Goal: Task Accomplishment & Management: Complete application form

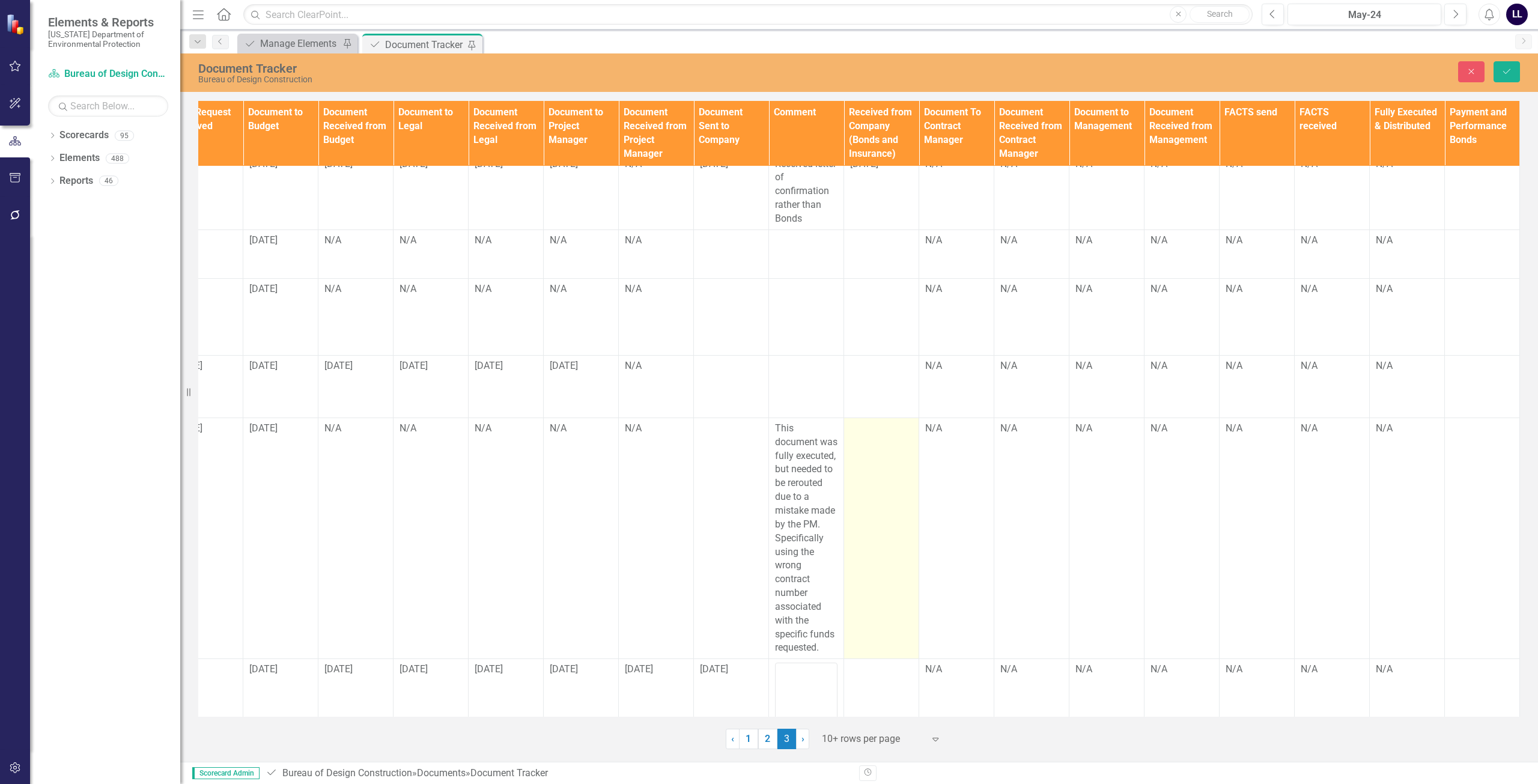
scroll to position [322, 866]
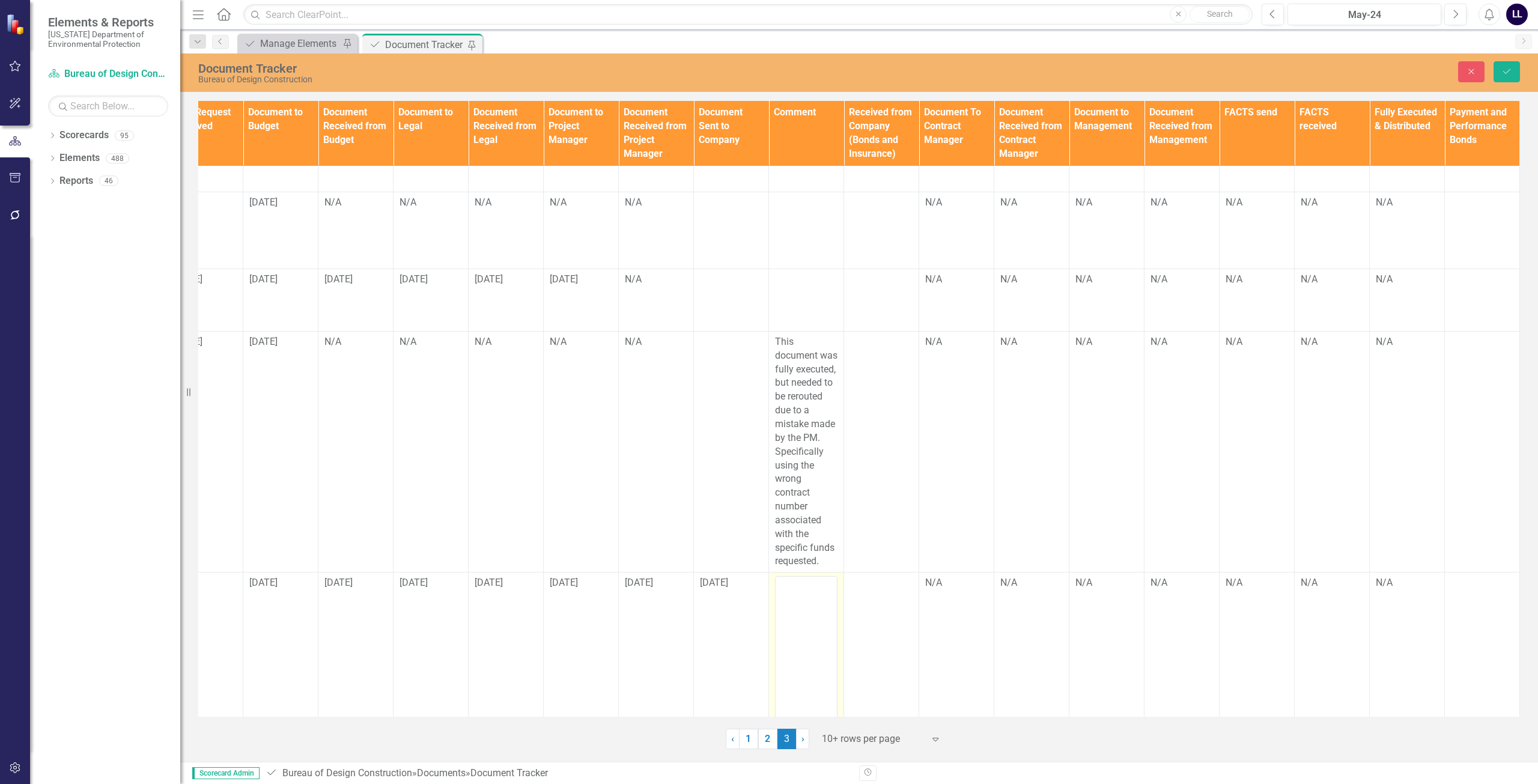
click at [796, 576] on textarea at bounding box center [806, 648] width 62 height 145
click at [786, 599] on textarea "Recorded Bonds were recieved but the date was listed incorrectly and we are cur…" at bounding box center [806, 648] width 62 height 145
type textarea "Recorded Bonds were received but the date was listed incorrectly and we are cur…"
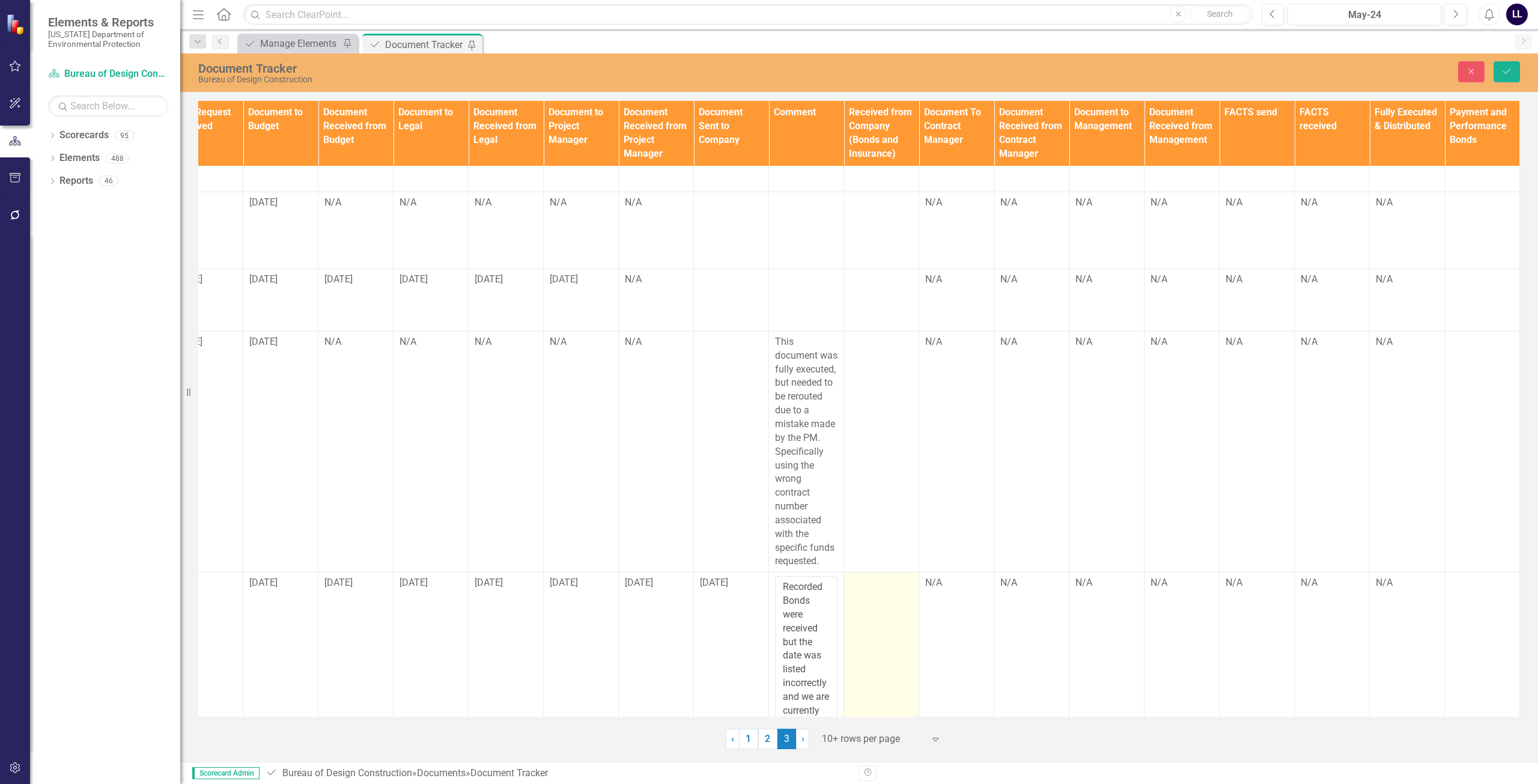
click at [871, 606] on td at bounding box center [881, 653] width 75 height 162
click at [876, 573] on td at bounding box center [881, 653] width 75 height 162
click at [864, 576] on input "text" at bounding box center [881, 587] width 62 height 22
click at [1508, 68] on icon "Save" at bounding box center [1507, 71] width 11 height 8
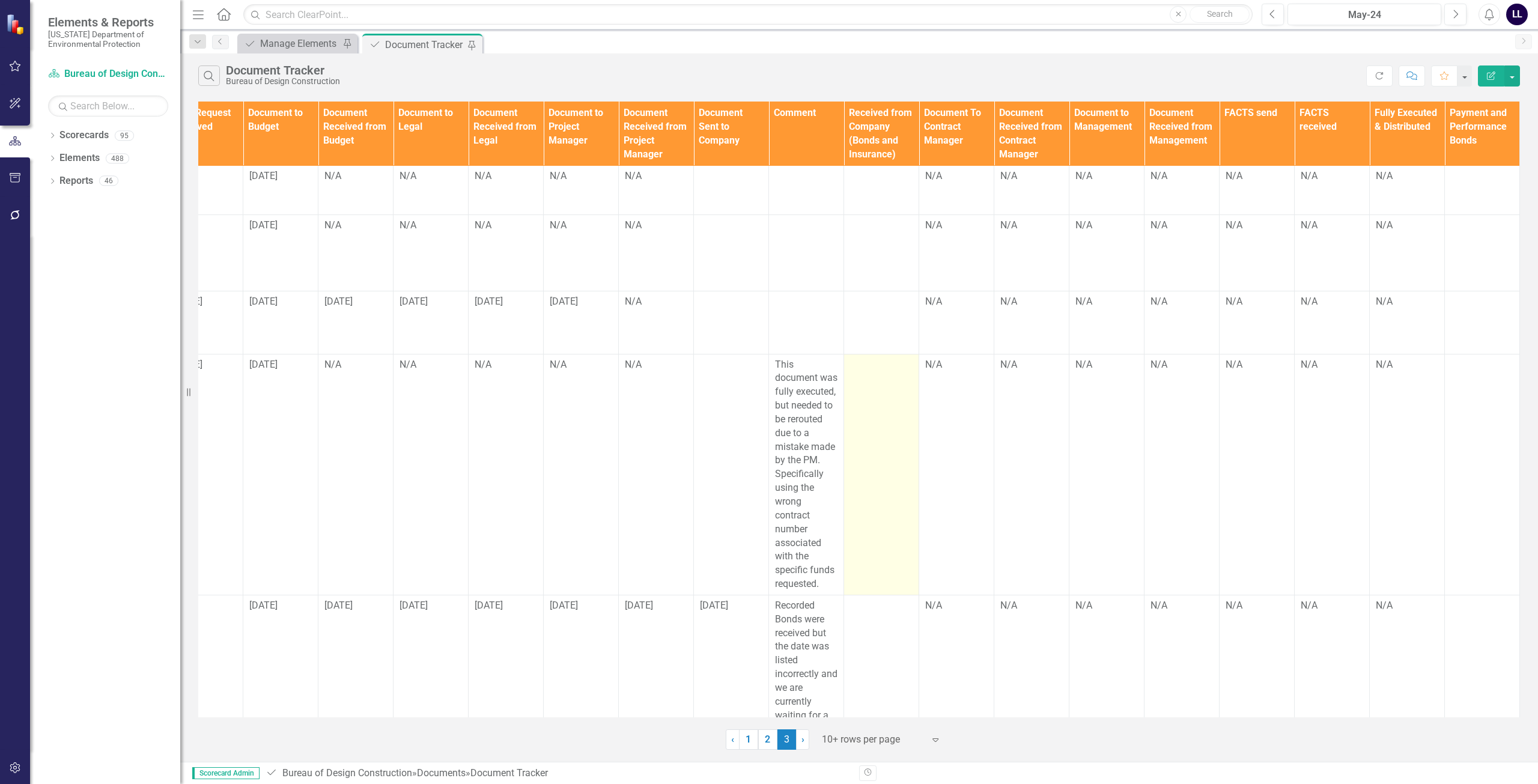
scroll to position [305, 866]
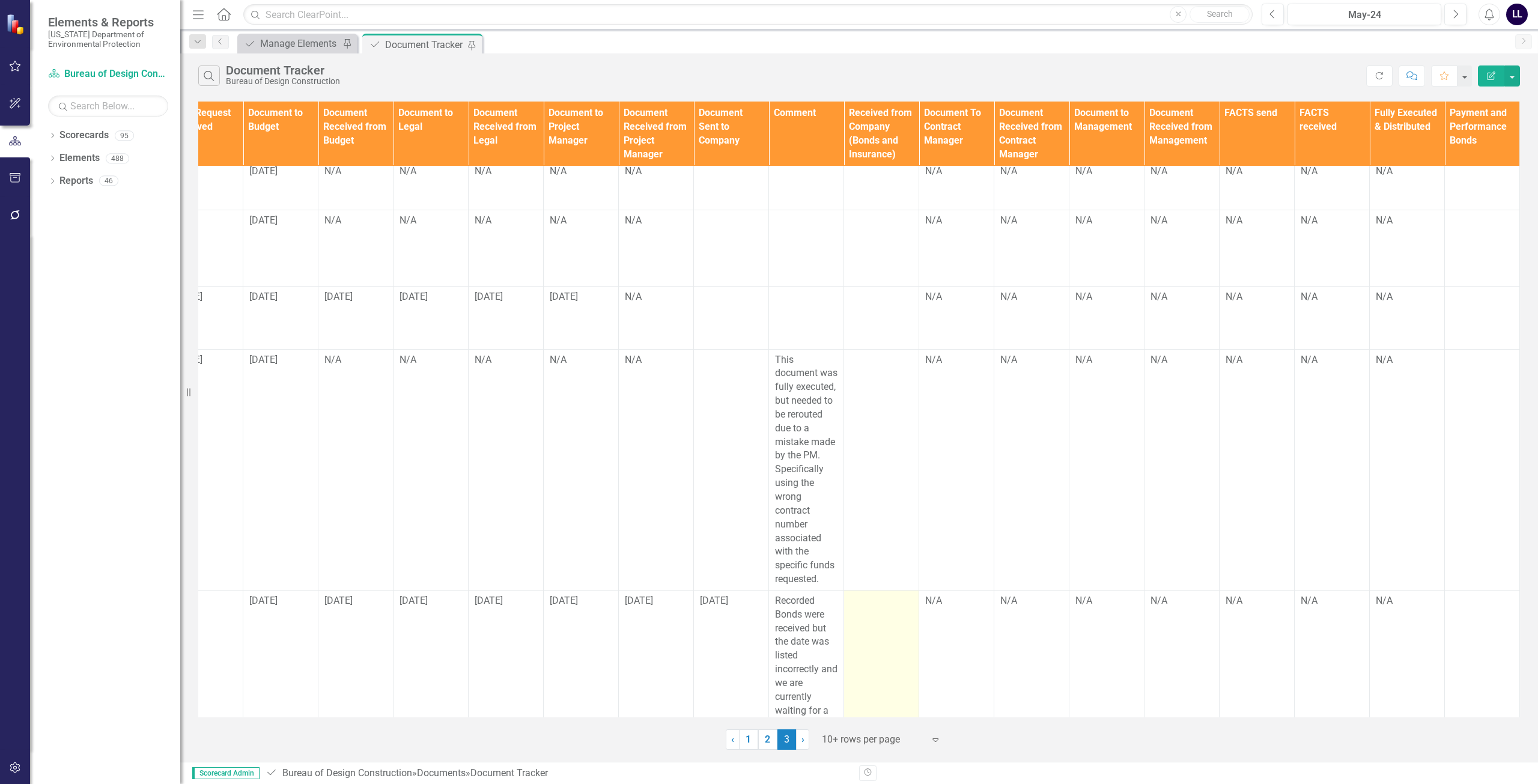
click at [883, 592] on td at bounding box center [881, 662] width 75 height 144
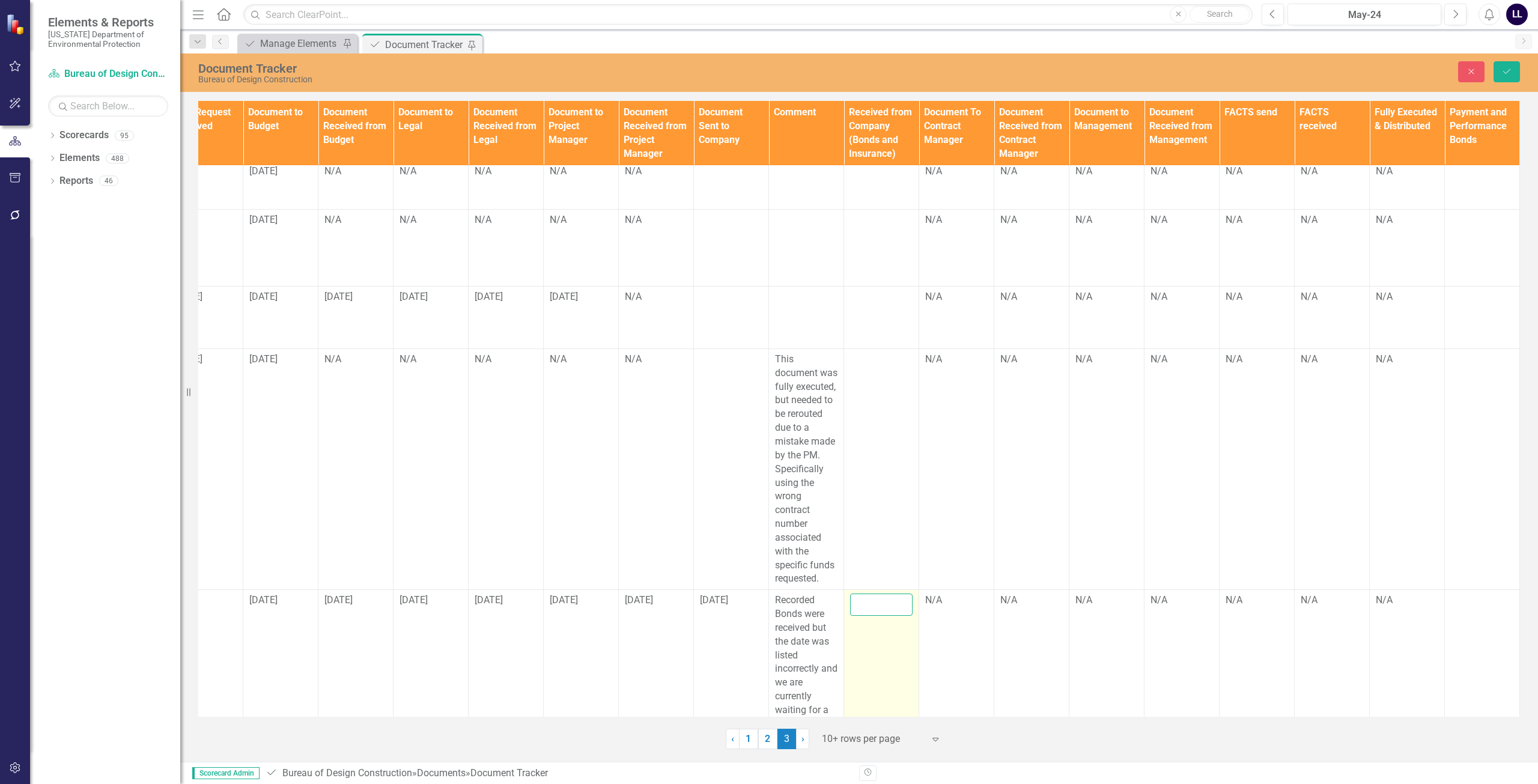
click at [876, 593] on input "text" at bounding box center [881, 604] width 62 height 22
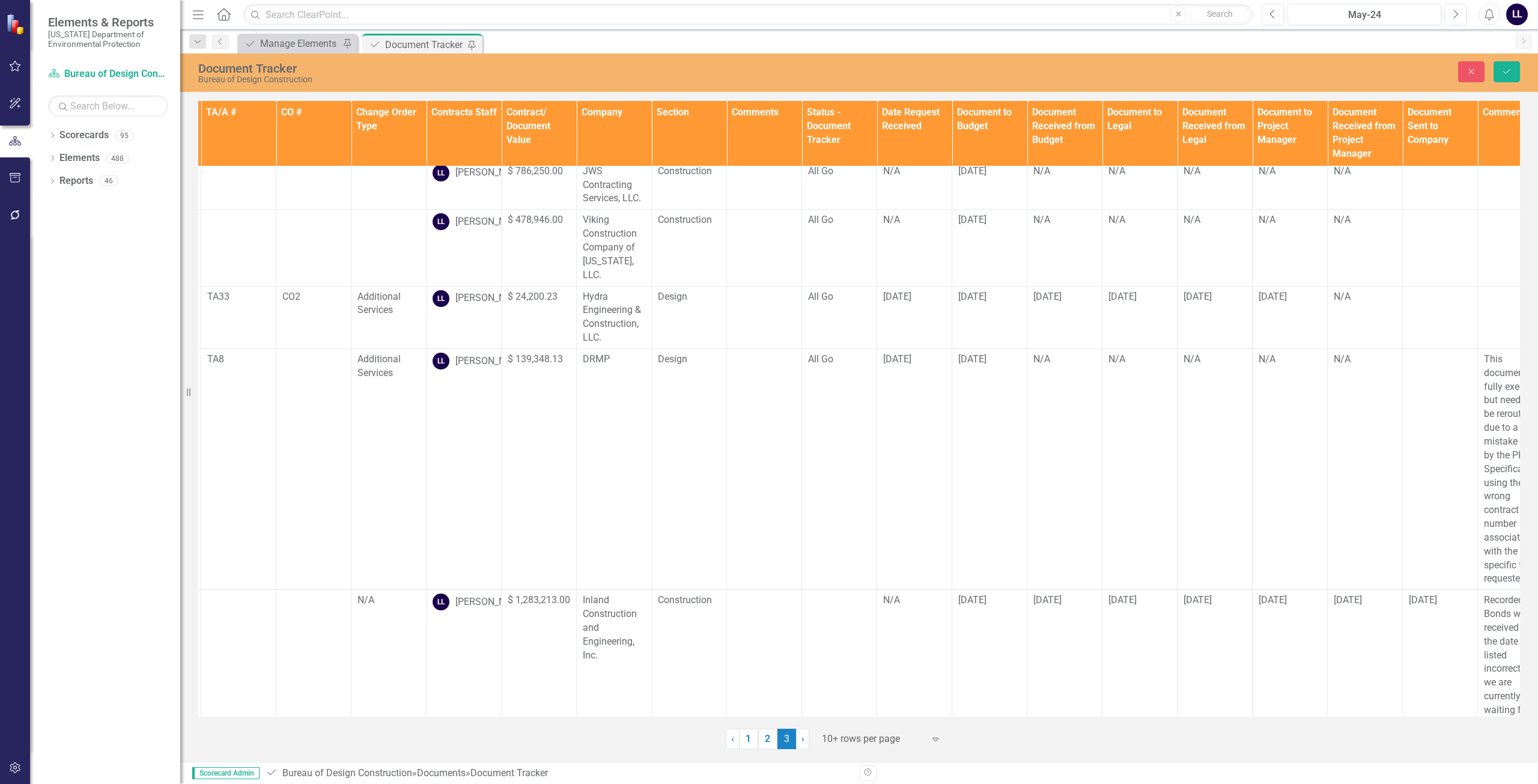
scroll to position [305, 0]
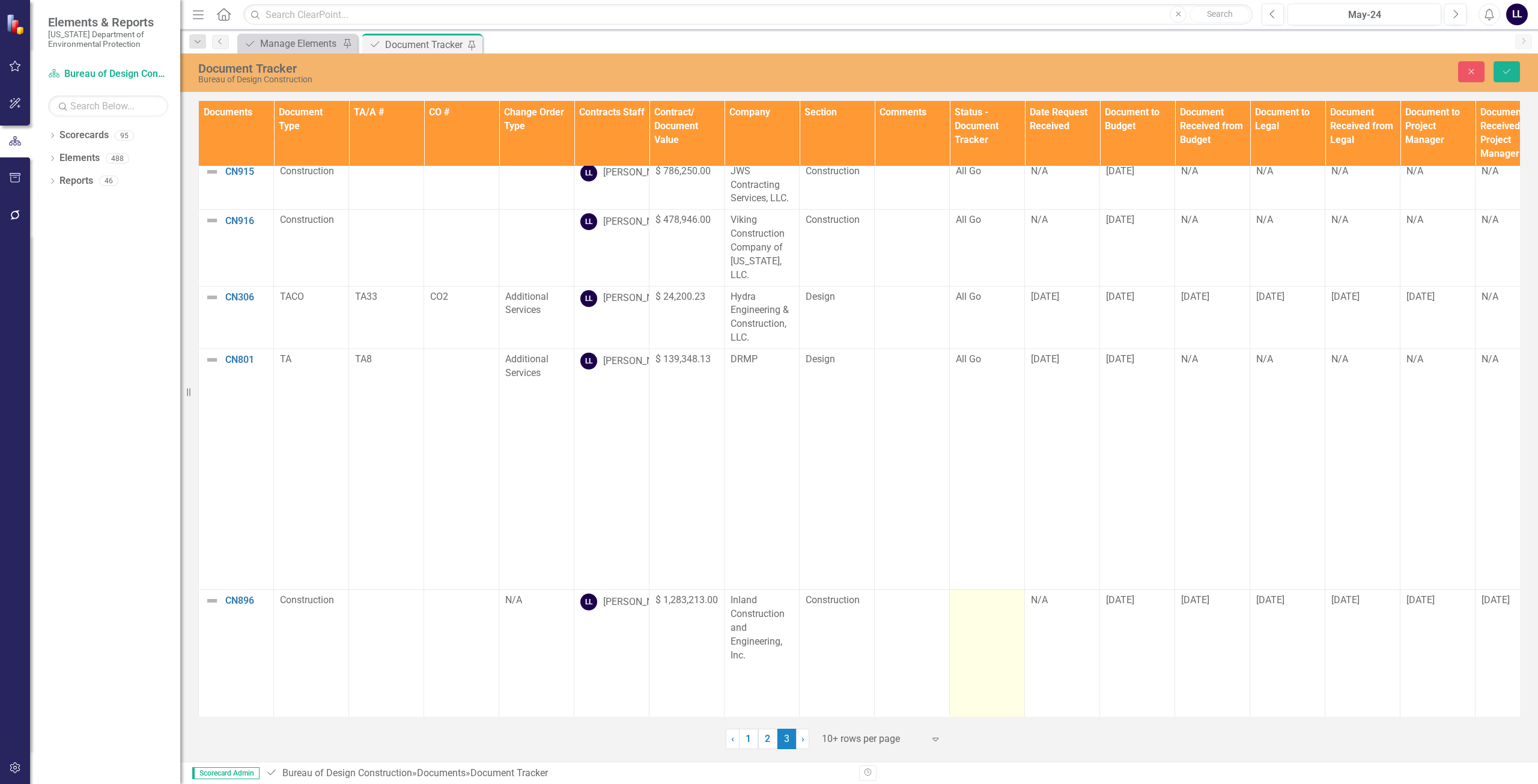
click at [979, 593] on td at bounding box center [987, 662] width 75 height 144
click at [983, 593] on div at bounding box center [986, 601] width 62 height 15
click at [1003, 599] on icon "Expand" at bounding box center [1007, 604] width 12 height 9
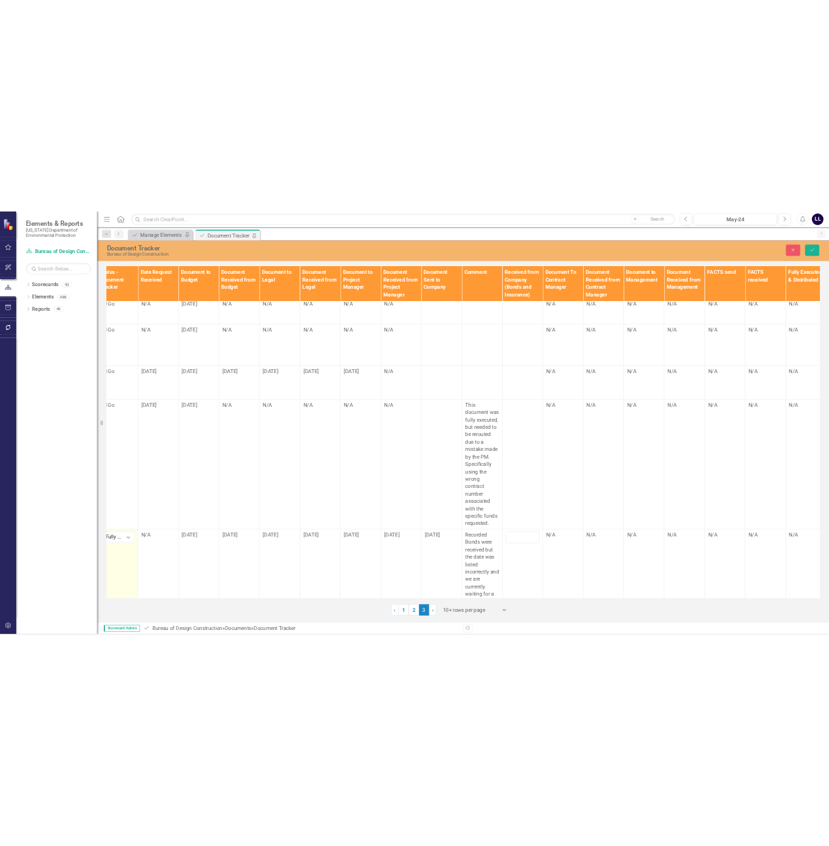
scroll to position [330, 935]
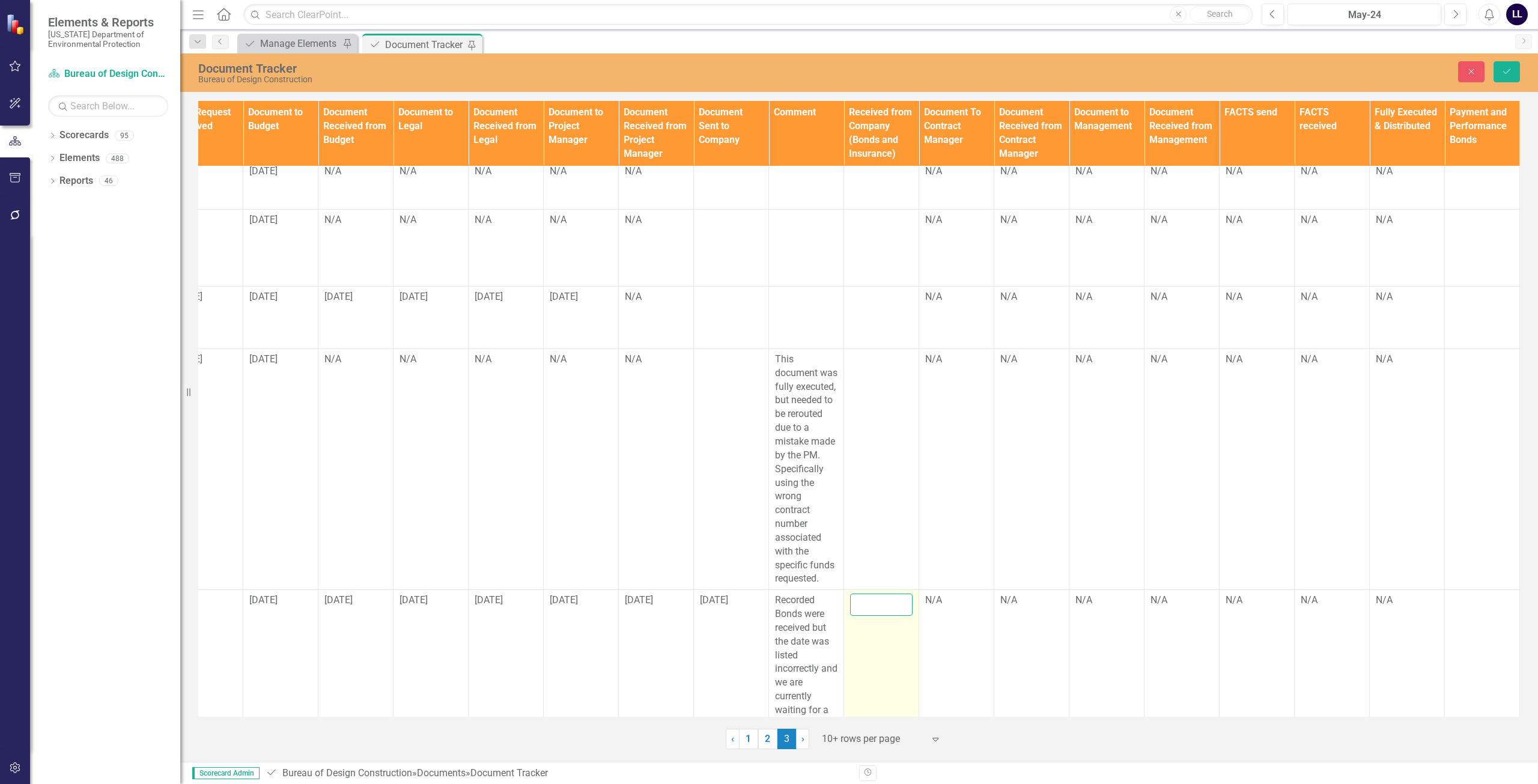
click at [876, 593] on input "text" at bounding box center [881, 604] width 62 height 22
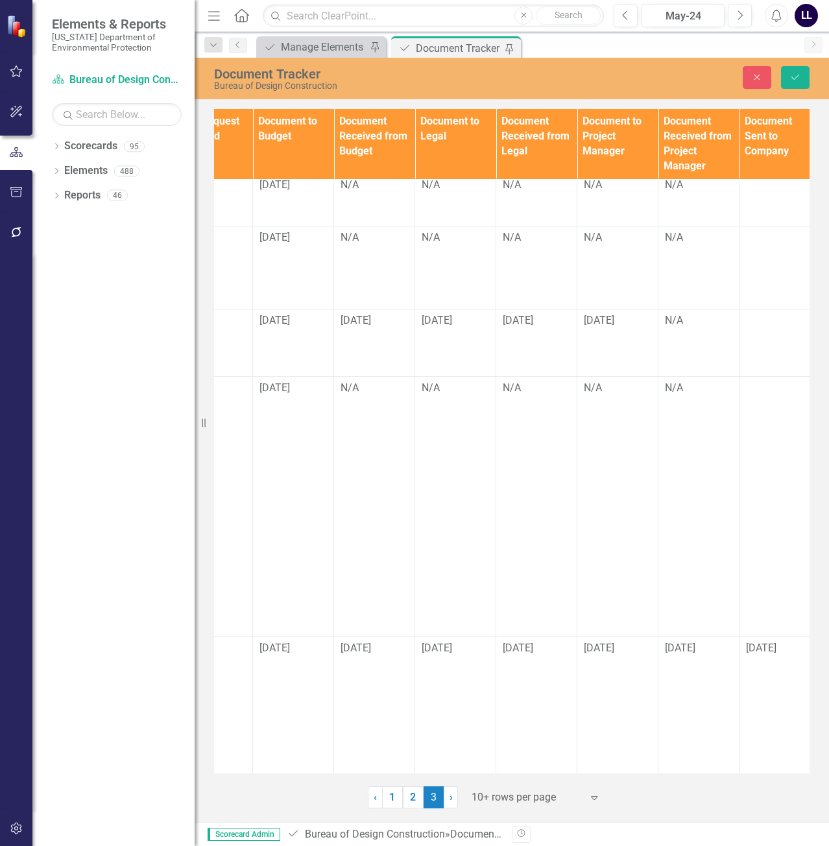
click at [506, 773] on div "Documents Document Type TA/A # CO # Change Order Type Contracts Staff Contract/…" at bounding box center [512, 441] width 596 height 664
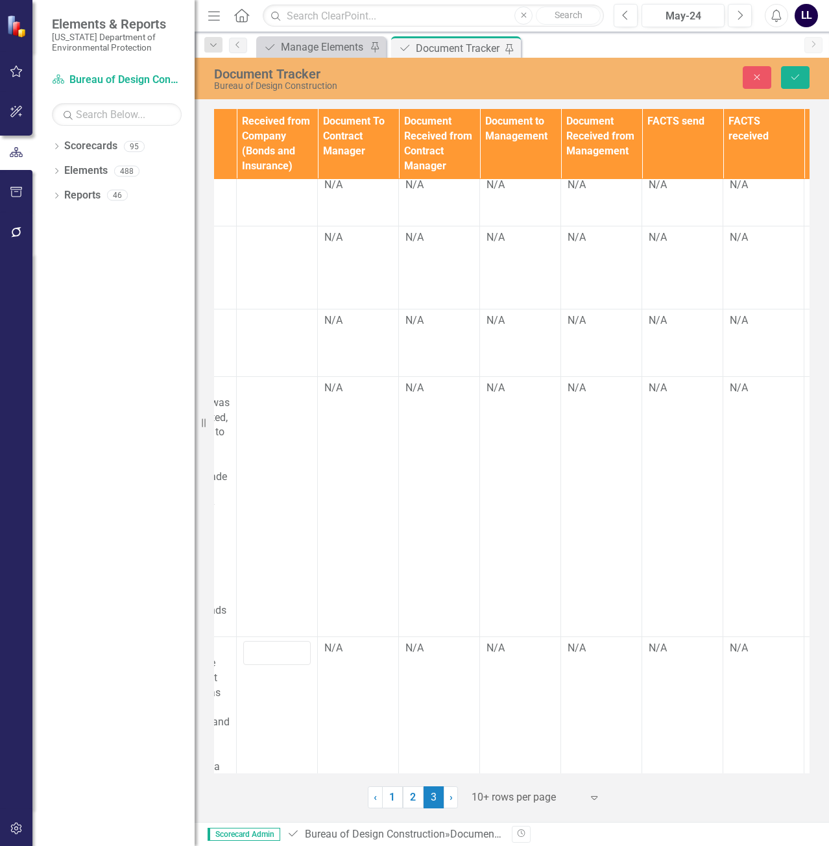
scroll to position [330, 1766]
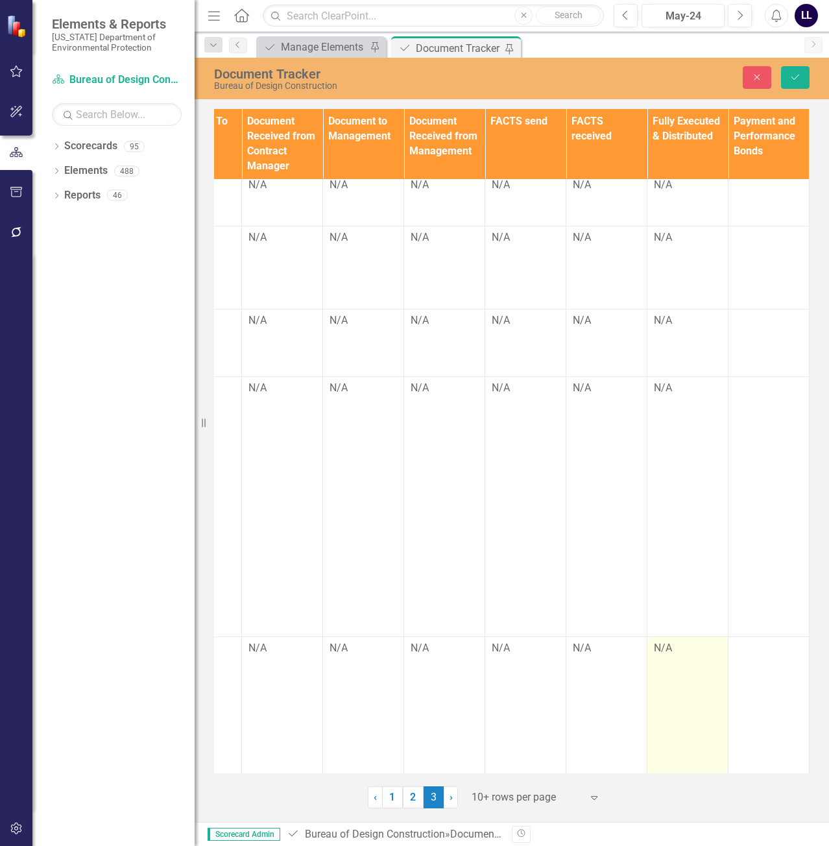
click at [662, 641] on div "N/A" at bounding box center [687, 648] width 67 height 15
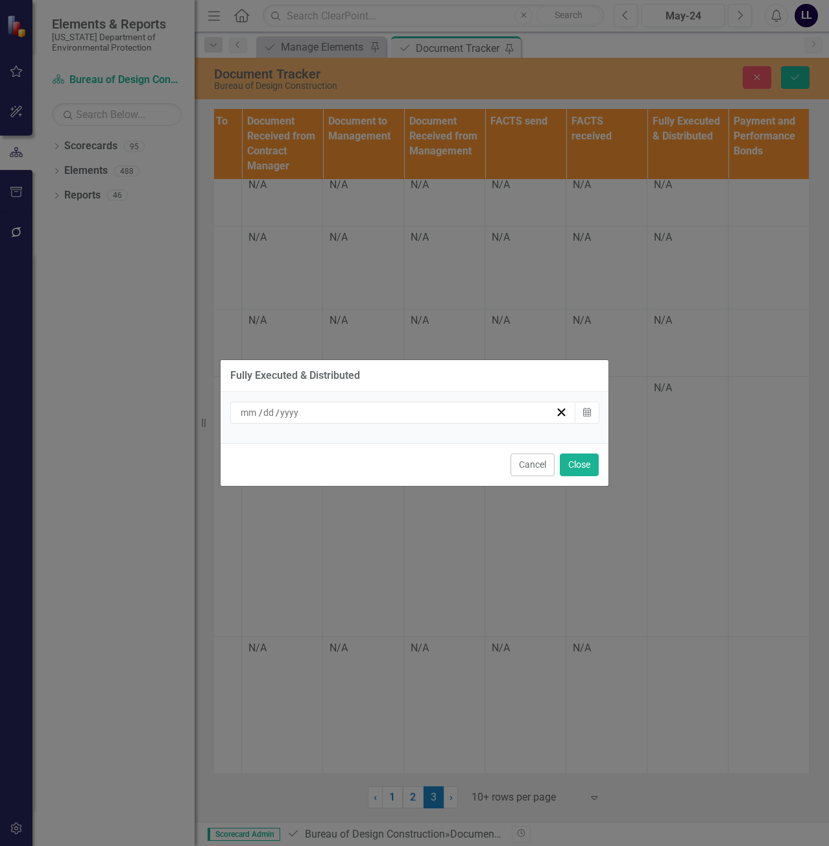
click at [434, 413] on div "/ /" at bounding box center [397, 412] width 317 height 13
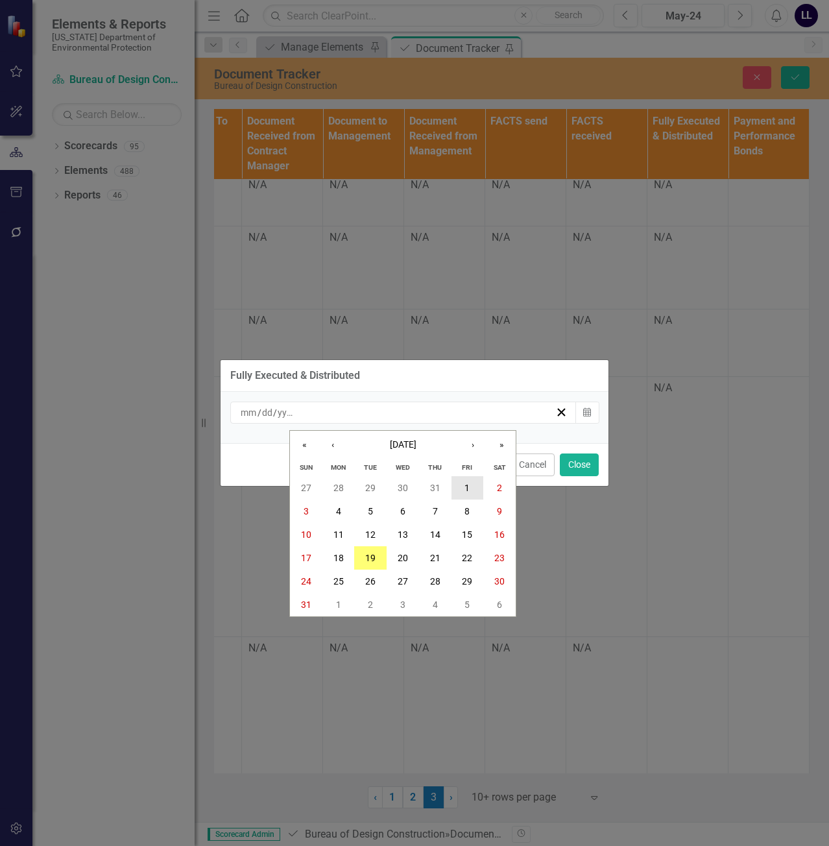
click at [464, 491] on button "1" at bounding box center [468, 487] width 32 height 23
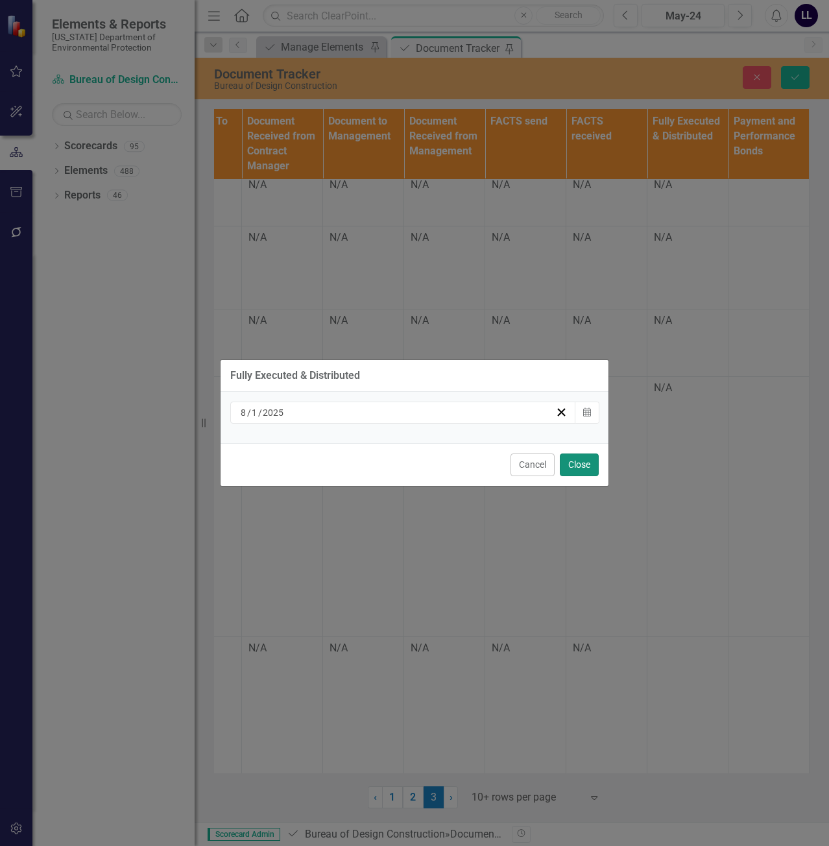
click at [579, 461] on button "Close" at bounding box center [579, 464] width 39 height 23
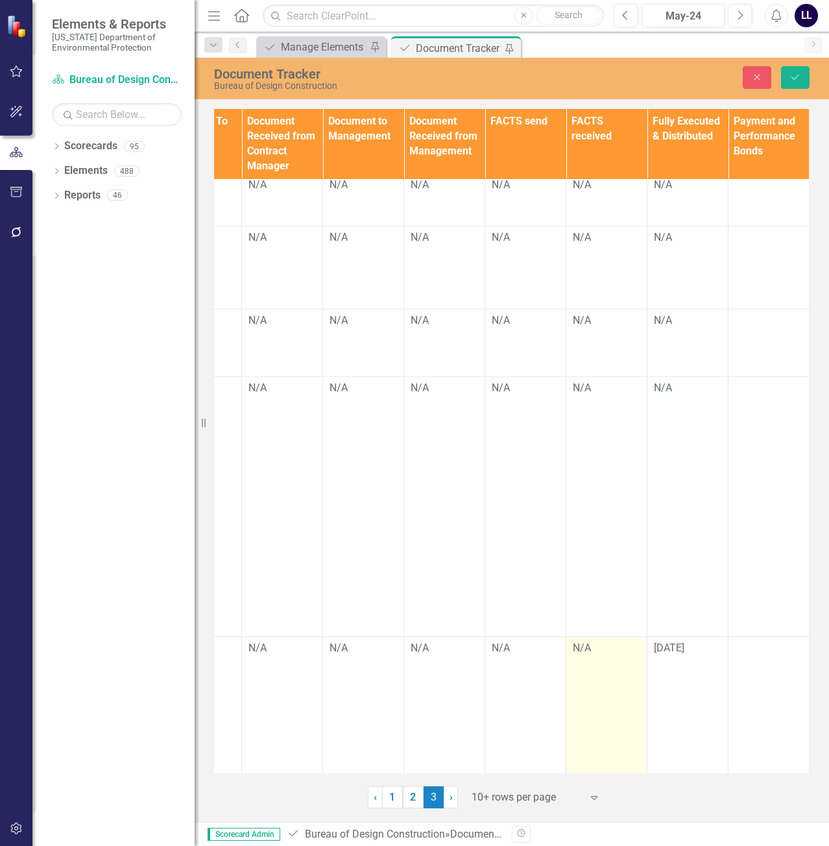
click at [589, 641] on div "N/A" at bounding box center [606, 648] width 67 height 15
click at [588, 641] on div "N/A" at bounding box center [606, 648] width 67 height 15
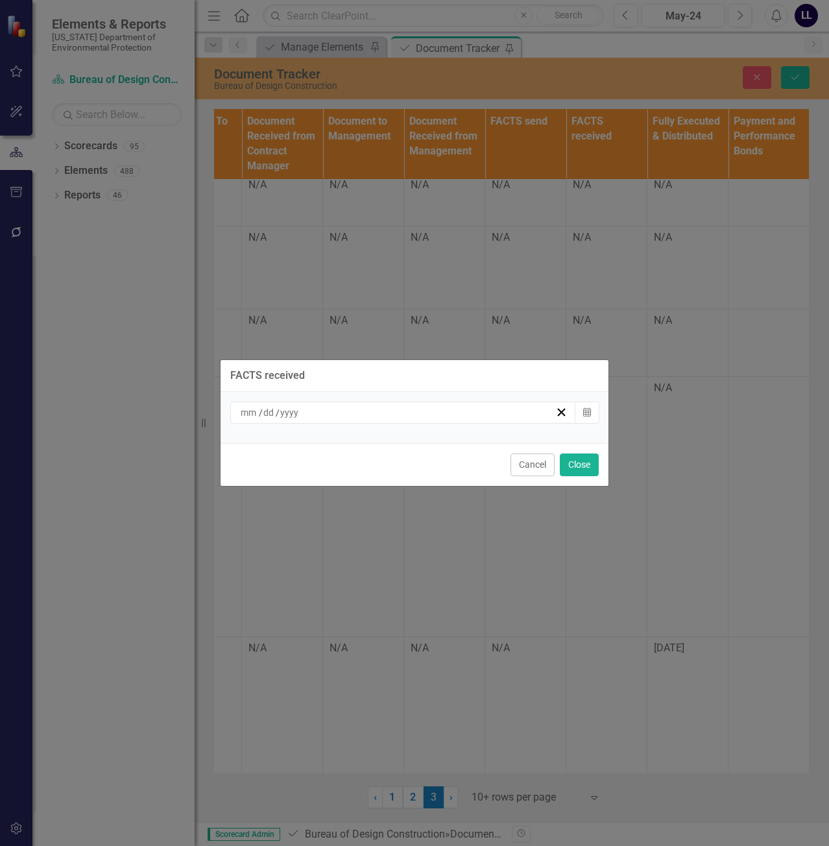
click at [509, 409] on div "/ /" at bounding box center [397, 412] width 317 height 13
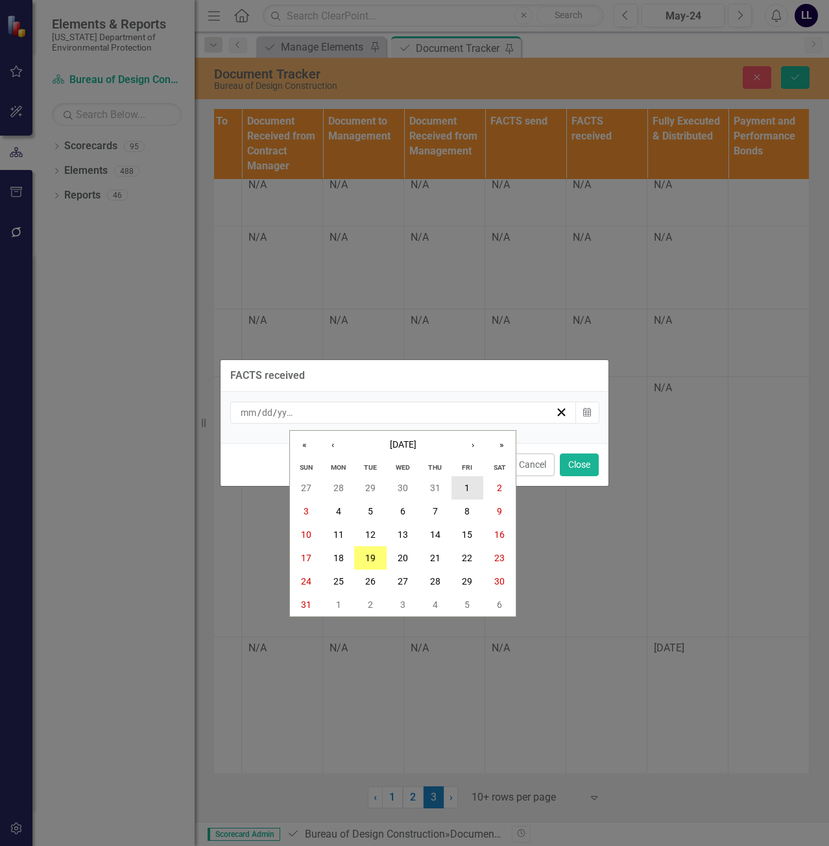
click at [460, 480] on button "1" at bounding box center [468, 487] width 32 height 23
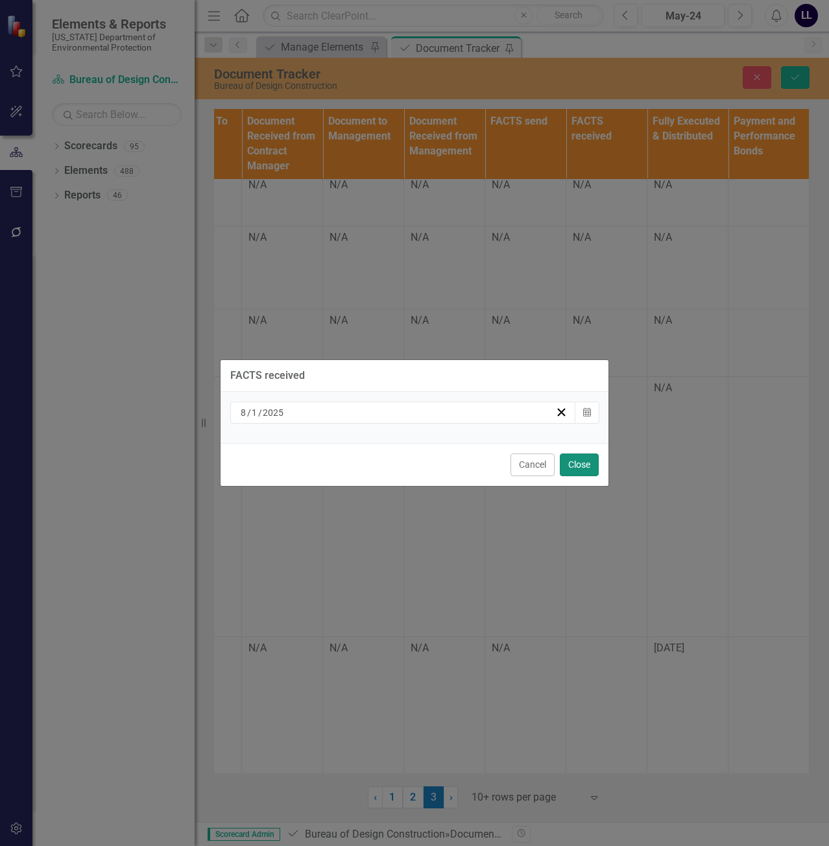
click at [595, 461] on button "Close" at bounding box center [579, 464] width 39 height 23
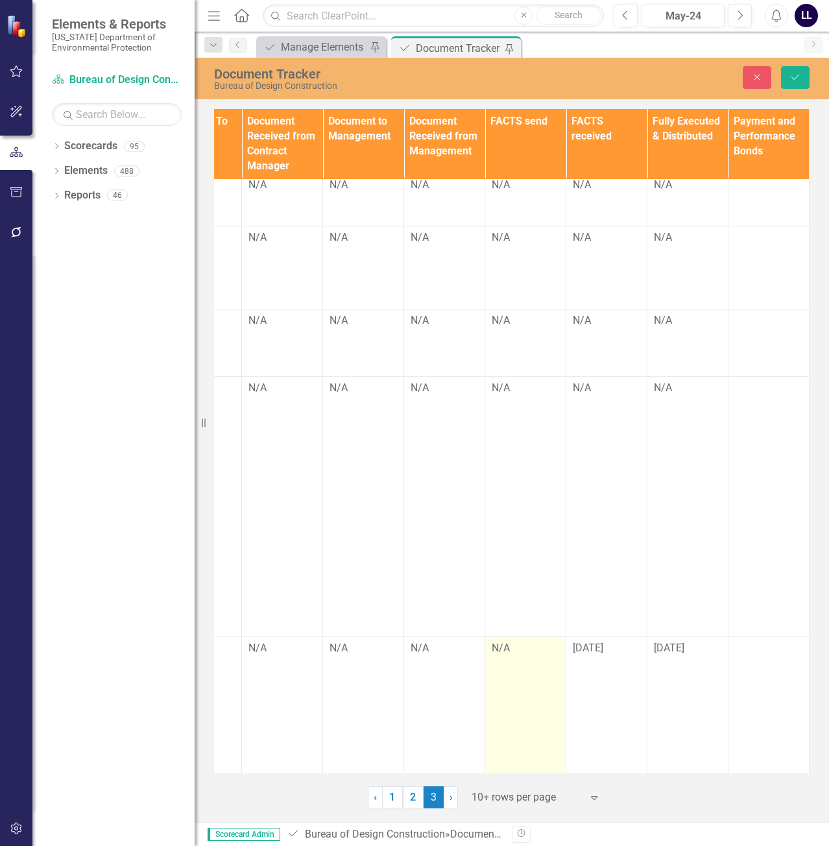
click at [512, 637] on td "N/A" at bounding box center [525, 715] width 81 height 156
click at [511, 637] on td "N/A" at bounding box center [525, 715] width 81 height 156
click at [501, 641] on div "N/A" at bounding box center [525, 648] width 67 height 15
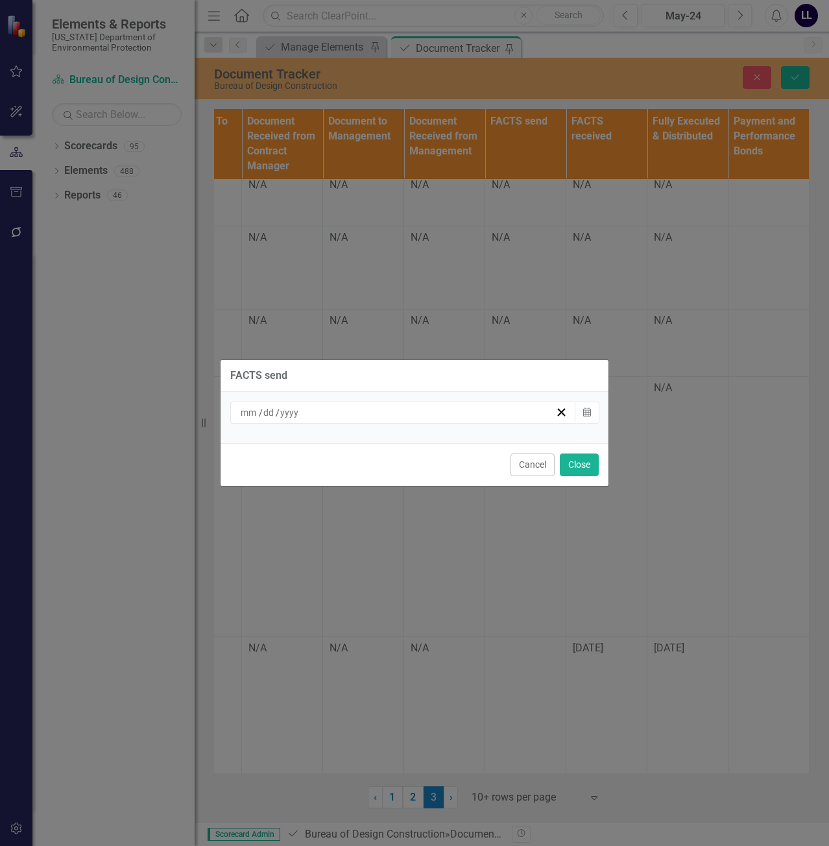
click at [483, 415] on div "/ /" at bounding box center [397, 412] width 317 height 13
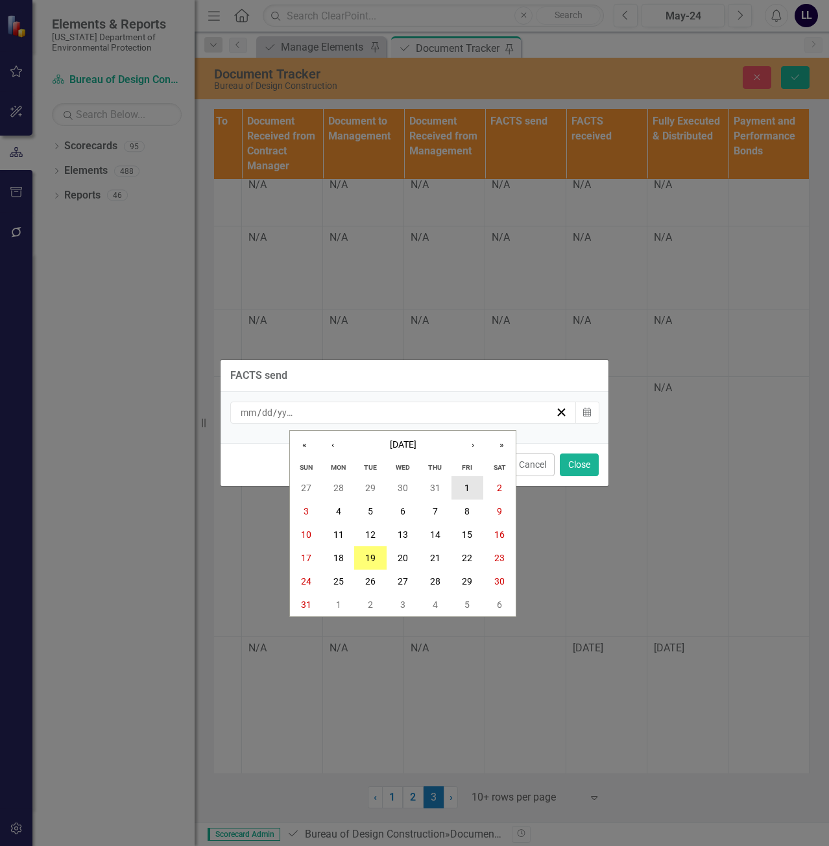
click at [473, 493] on button "1" at bounding box center [468, 487] width 32 height 23
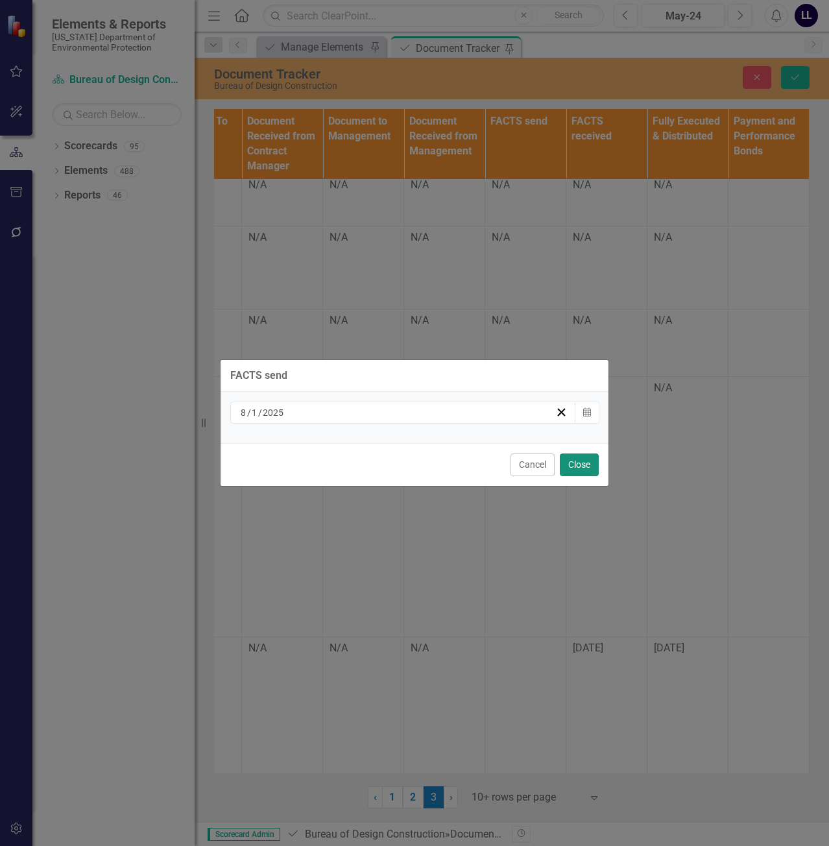
click at [584, 464] on button "Close" at bounding box center [579, 464] width 39 height 23
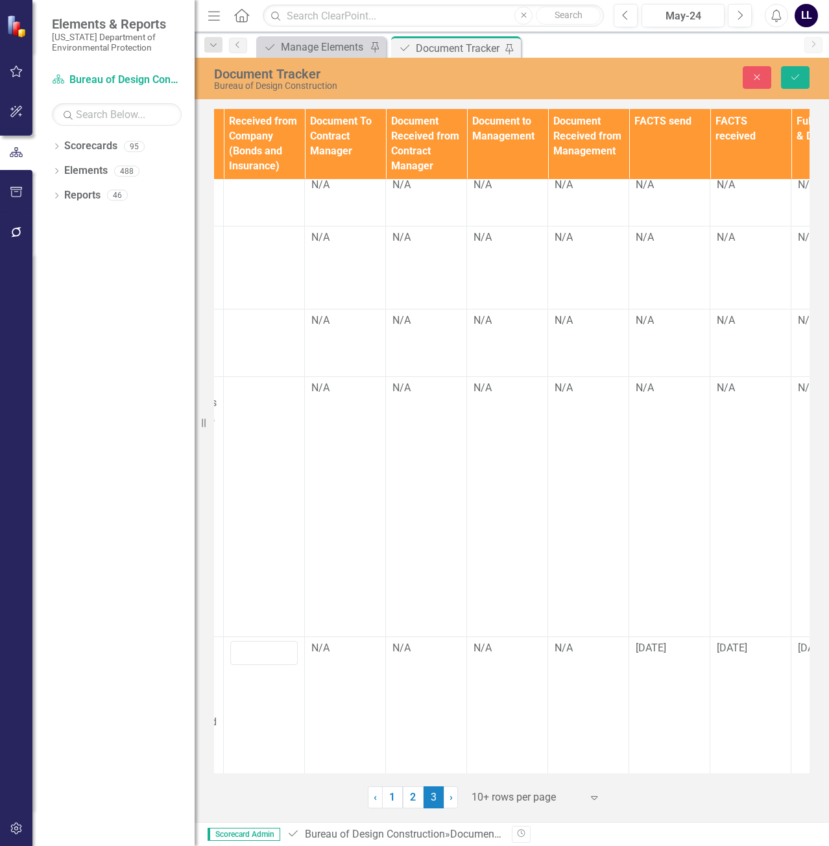
scroll to position [330, 1615]
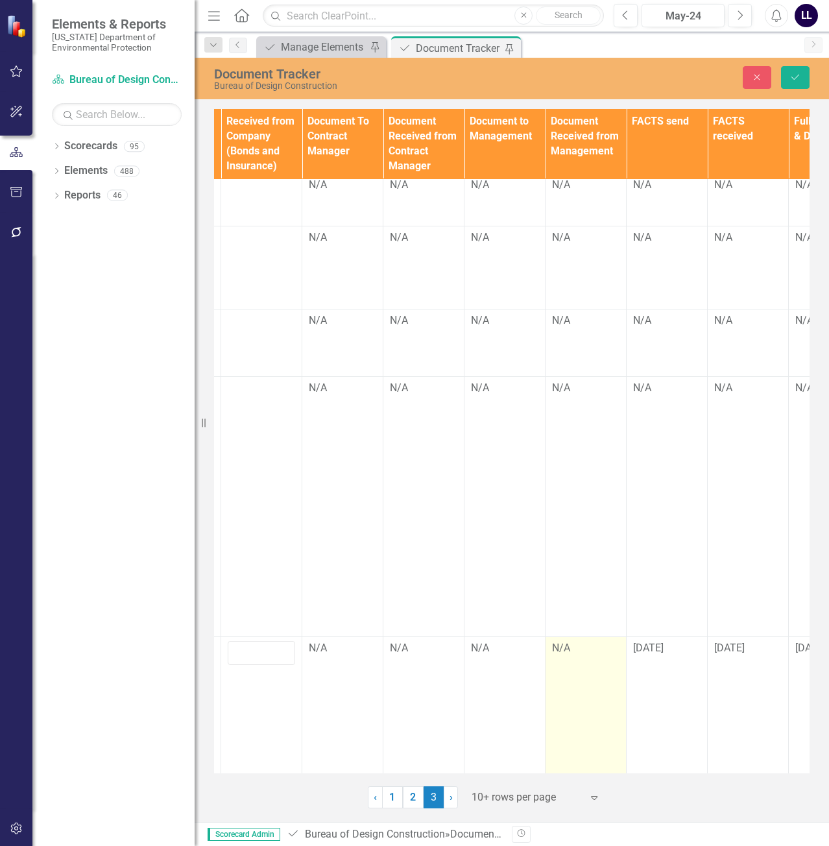
click at [590, 641] on div "N/A" at bounding box center [585, 648] width 67 height 15
click at [587, 641] on div "N/A" at bounding box center [585, 648] width 67 height 15
click at [581, 641] on div "N/A" at bounding box center [585, 648] width 67 height 15
click at [579, 641] on div "N/A" at bounding box center [585, 648] width 67 height 15
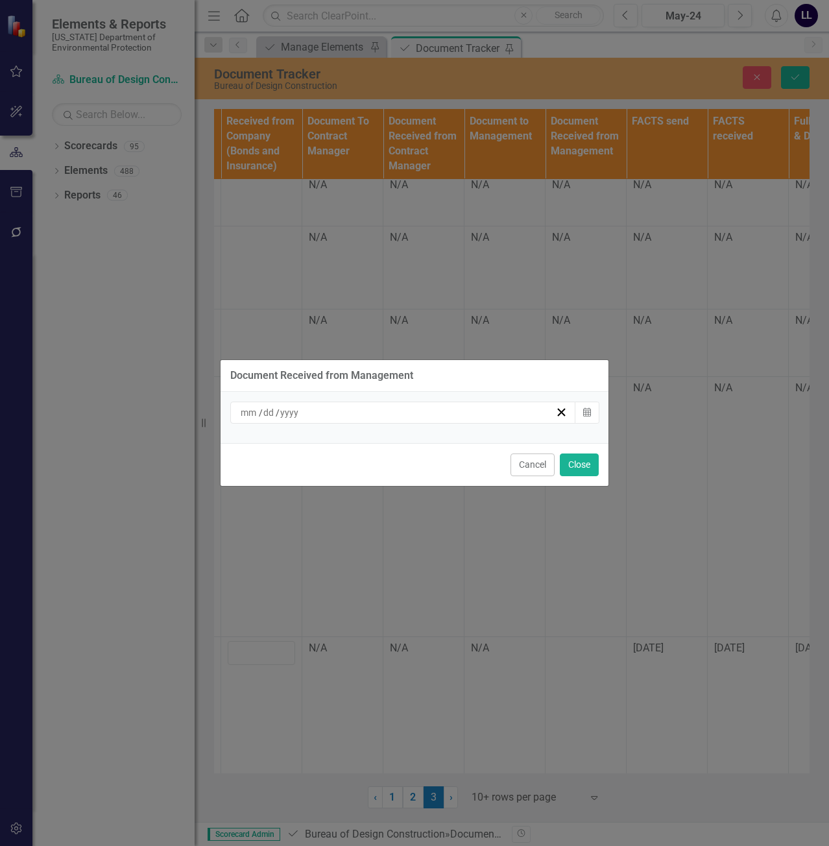
click at [471, 412] on div "/ /" at bounding box center [397, 412] width 317 height 13
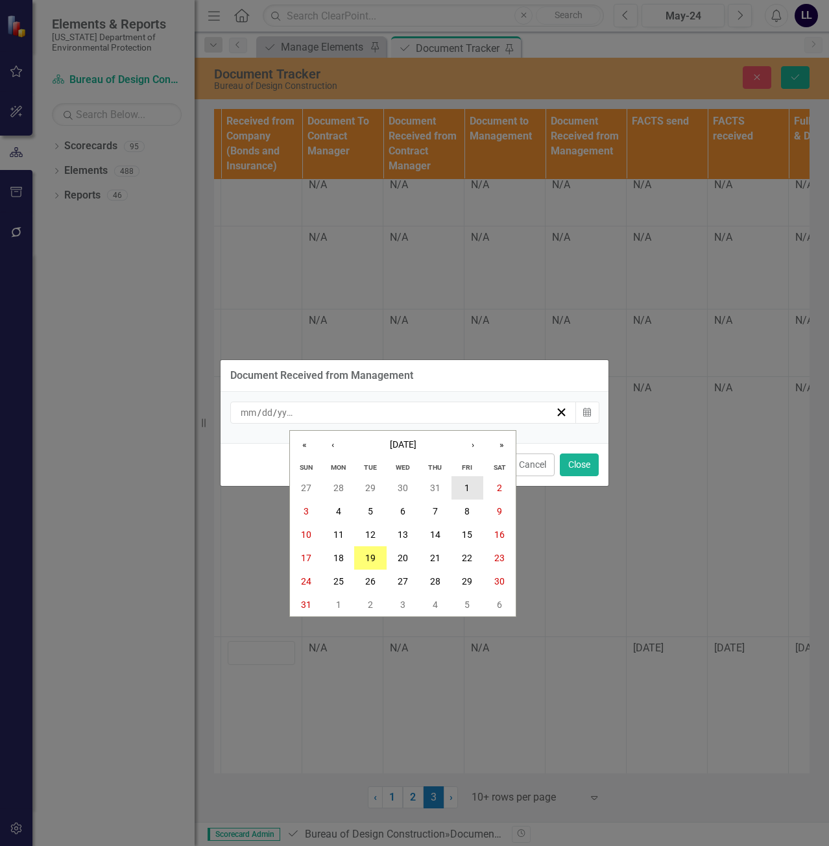
click at [466, 488] on abbr "1" at bounding box center [466, 488] width 5 height 10
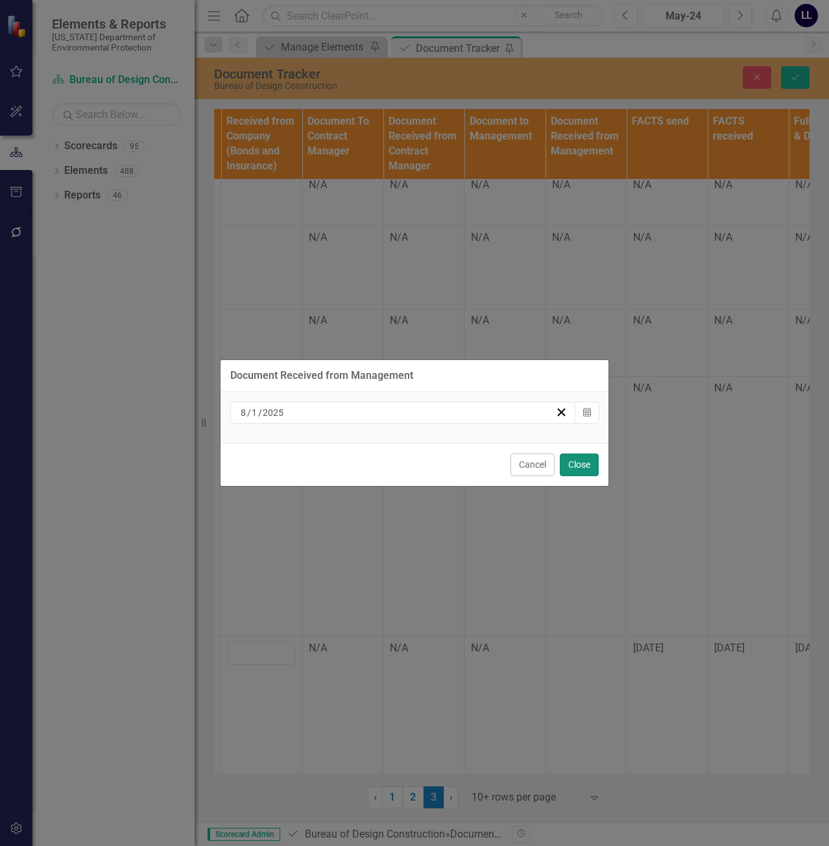
click at [587, 462] on button "Close" at bounding box center [579, 464] width 39 height 23
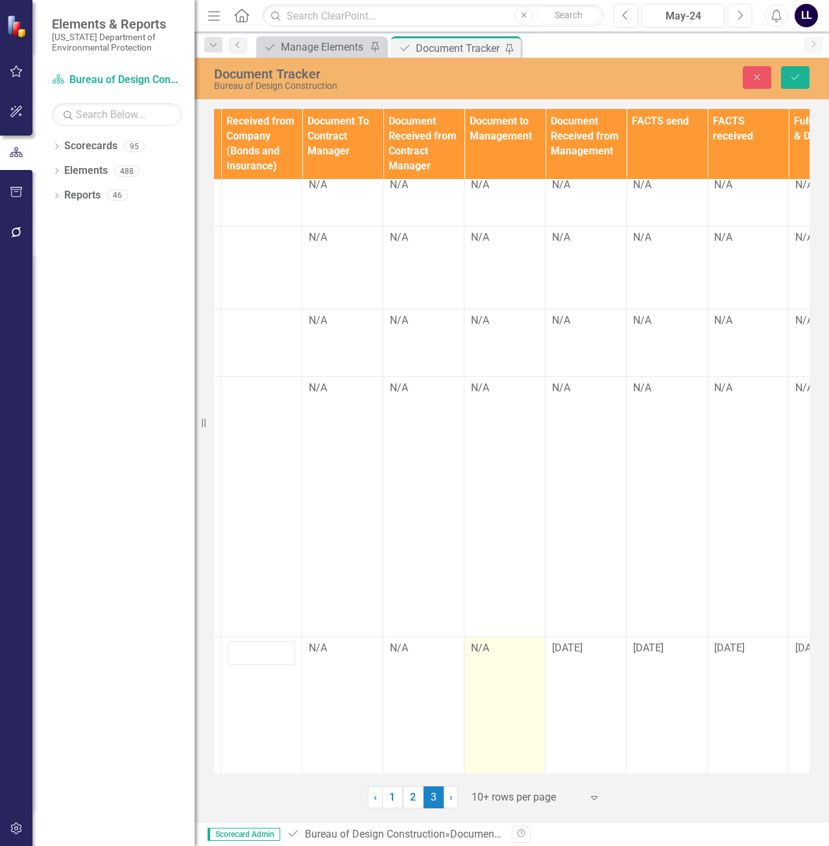
click at [491, 641] on div "N/A" at bounding box center [504, 648] width 67 height 15
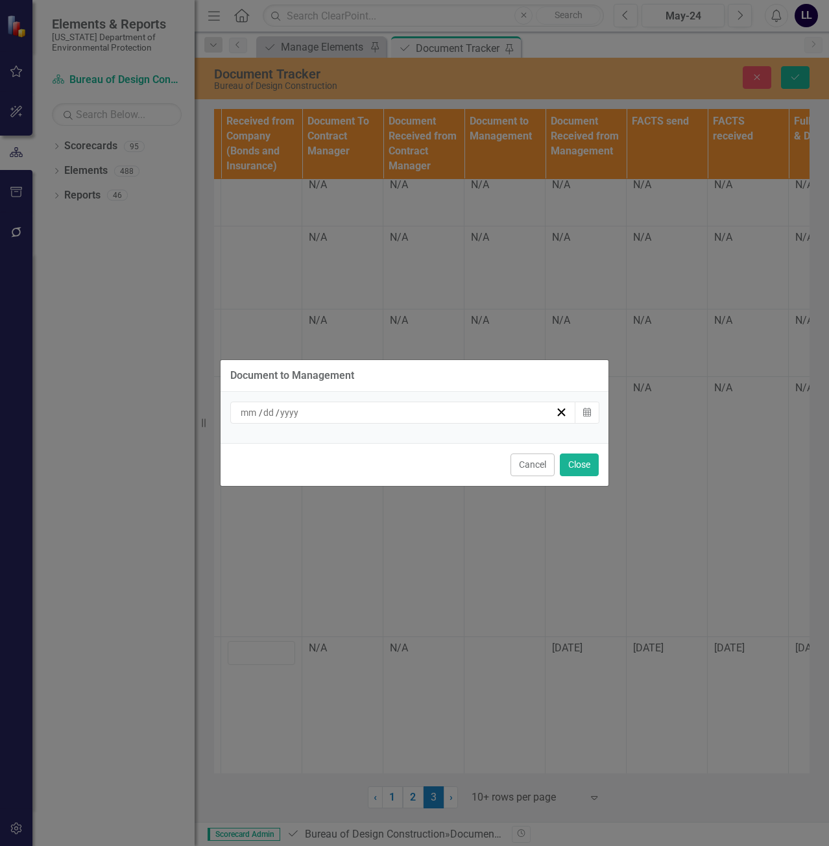
click at [449, 415] on div "/ /" at bounding box center [397, 412] width 317 height 13
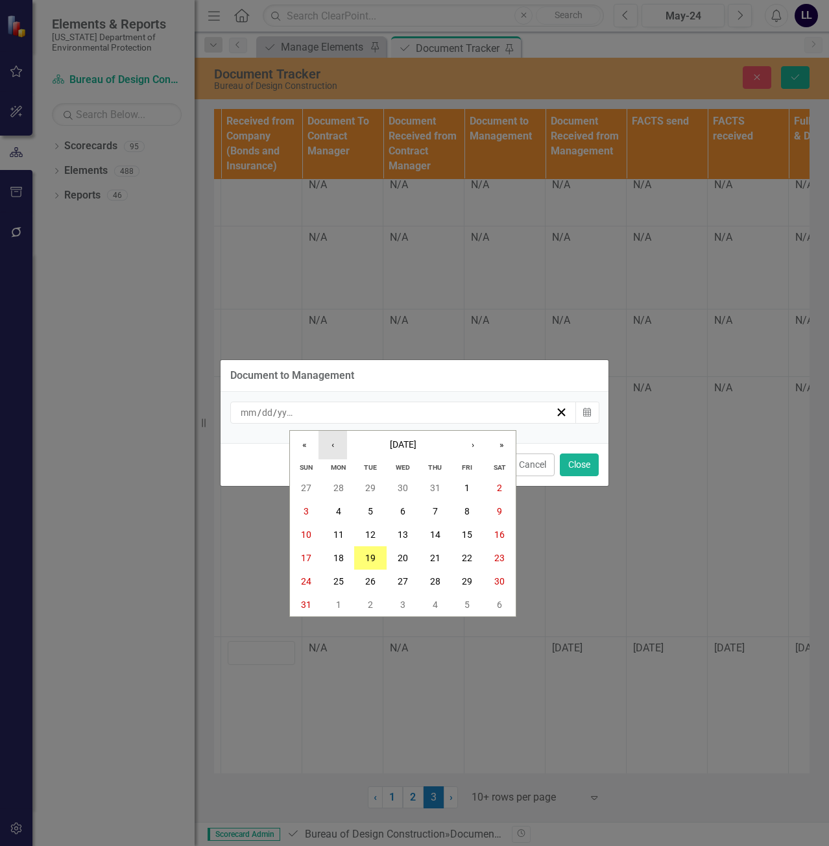
click at [320, 448] on button "‹" at bounding box center [333, 445] width 29 height 29
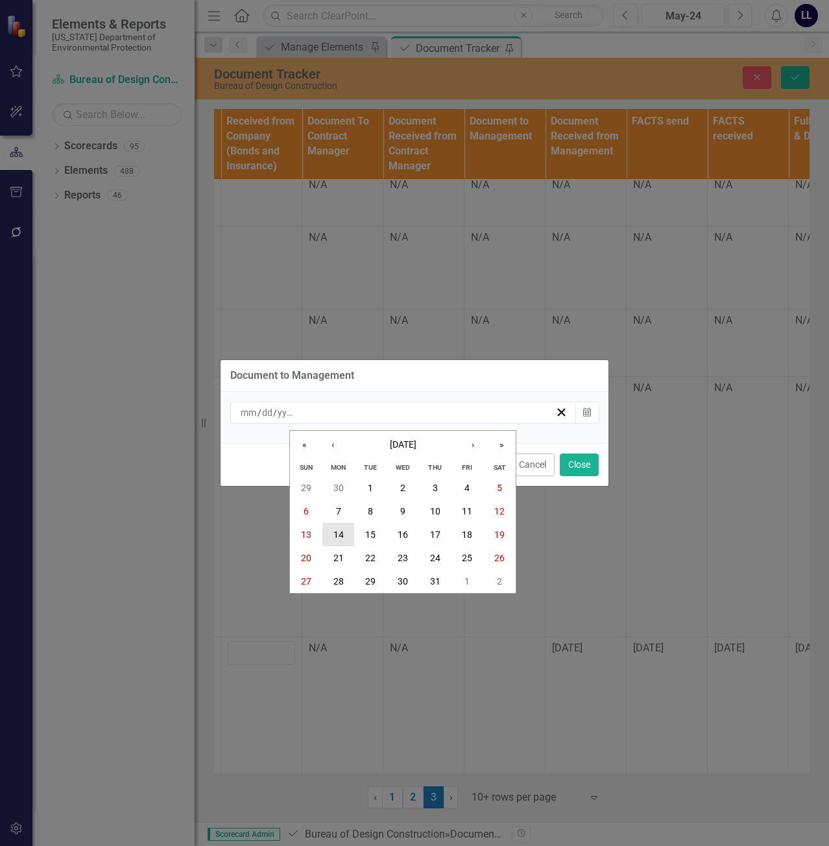
click at [346, 538] on button "14" at bounding box center [338, 534] width 32 height 23
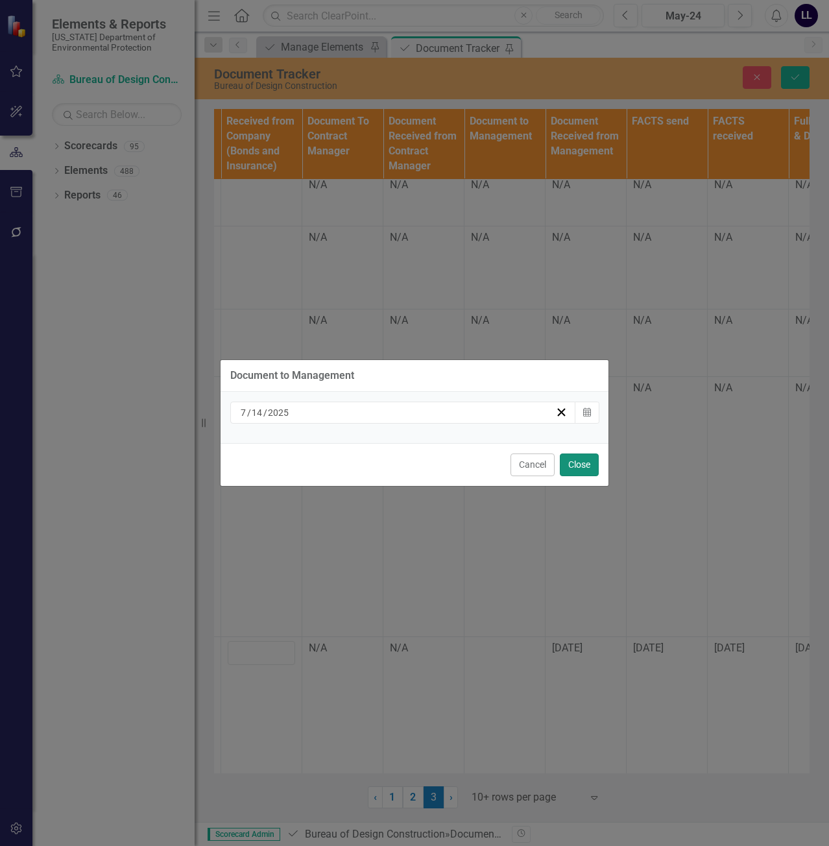
click at [583, 461] on button "Close" at bounding box center [579, 464] width 39 height 23
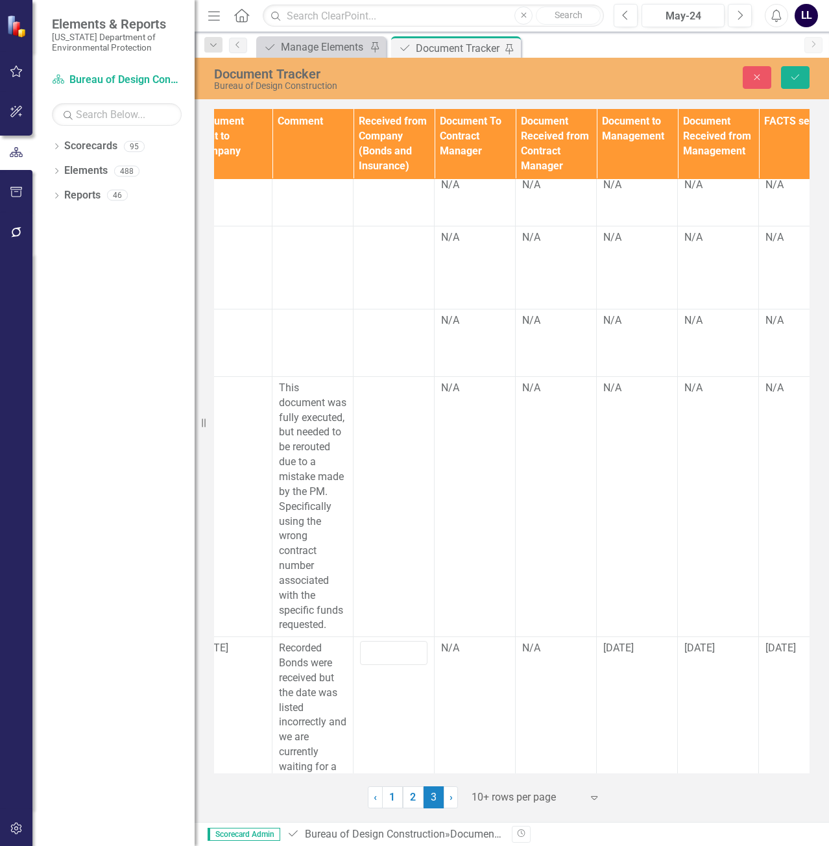
scroll to position [330, 1485]
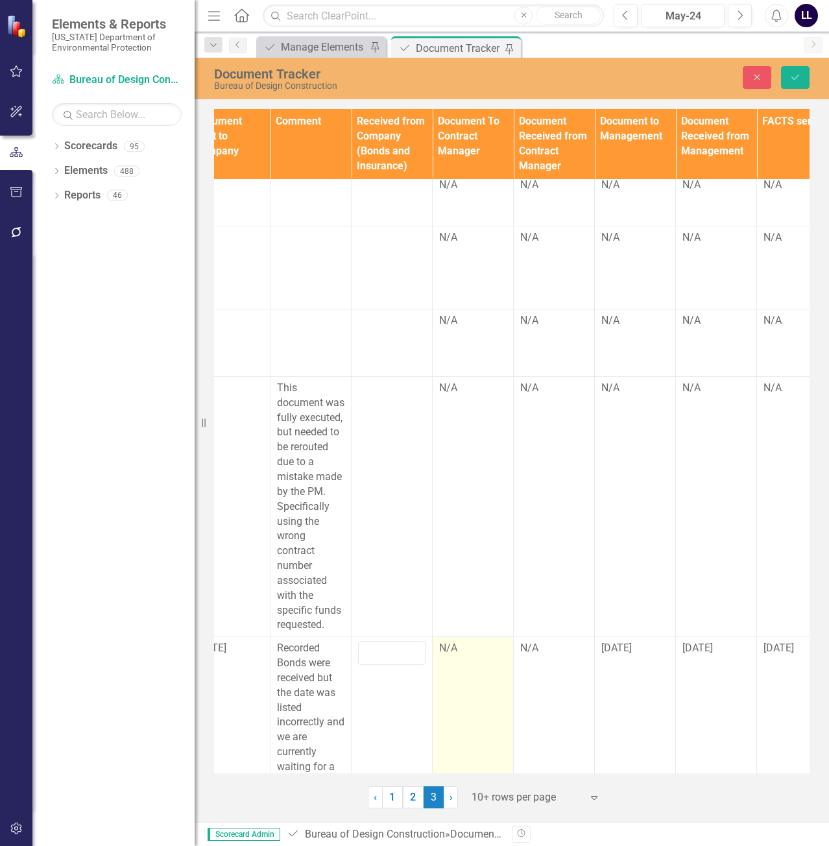
click at [468, 641] on div "N/A" at bounding box center [472, 648] width 67 height 15
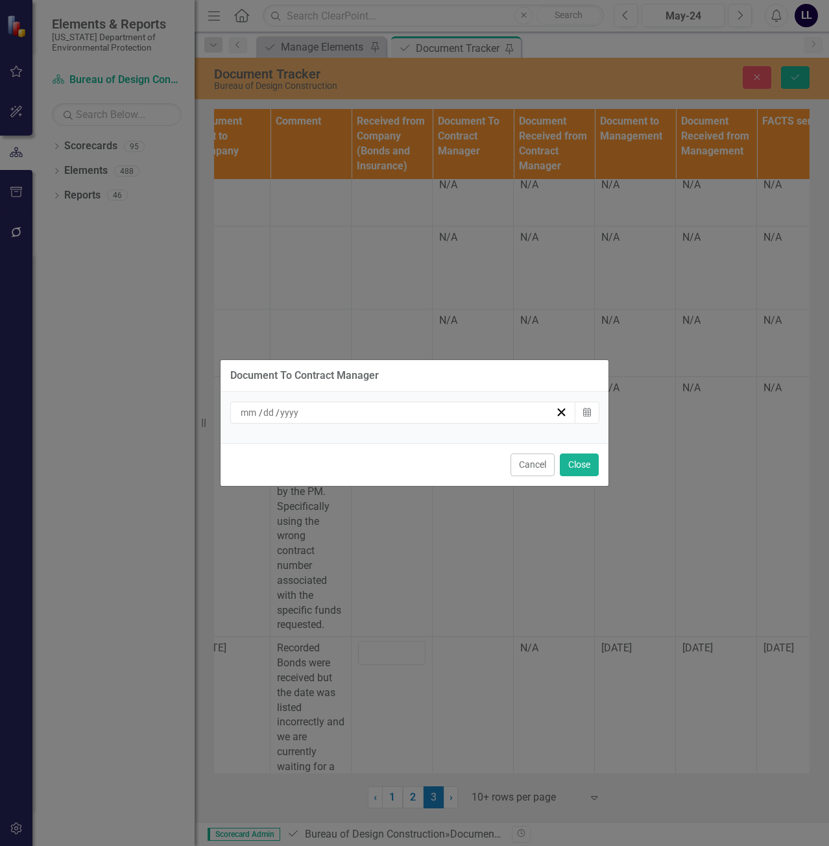
click at [391, 418] on div "/ /" at bounding box center [397, 412] width 317 height 13
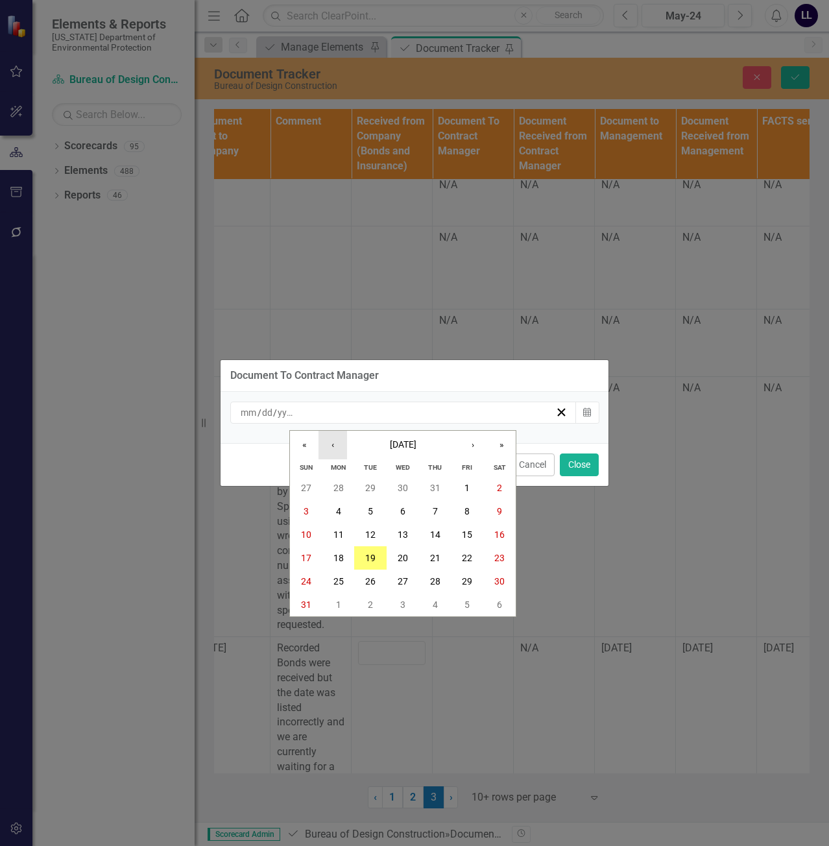
click at [335, 444] on button "‹" at bounding box center [333, 445] width 29 height 29
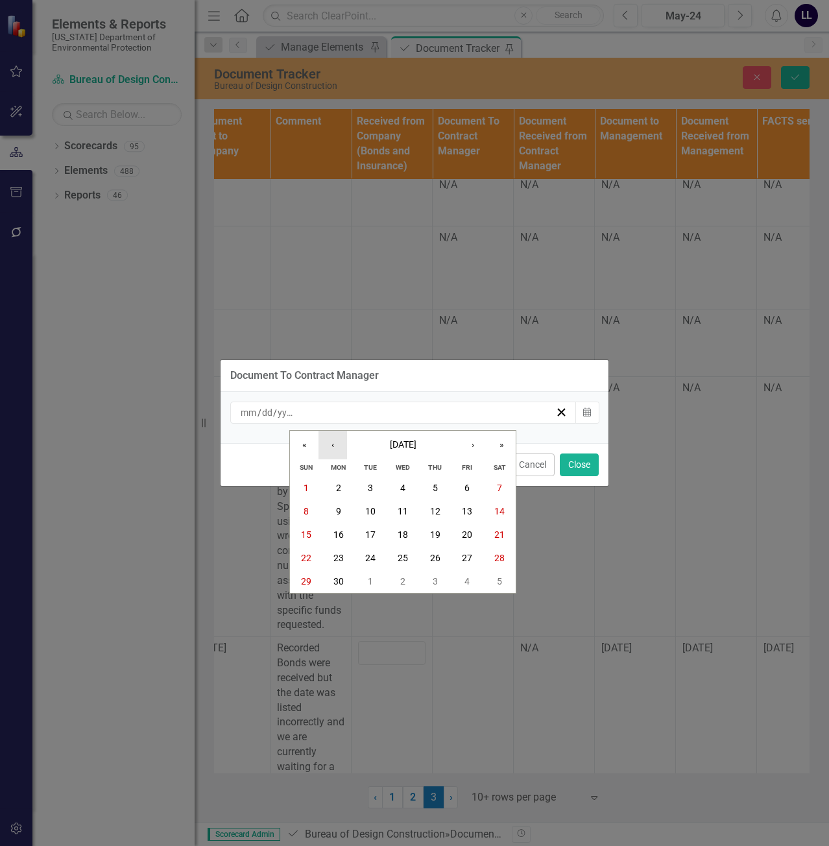
click at [335, 444] on button "‹" at bounding box center [333, 445] width 29 height 29
click at [434, 557] on abbr "22" at bounding box center [435, 558] width 10 height 10
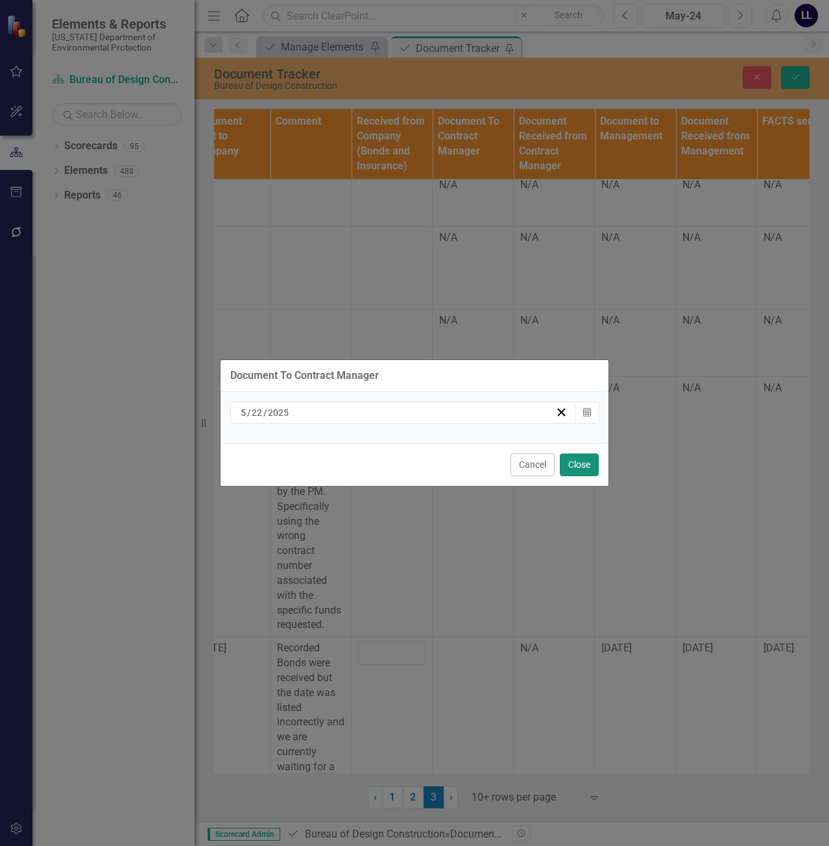
click at [576, 461] on button "Close" at bounding box center [579, 464] width 39 height 23
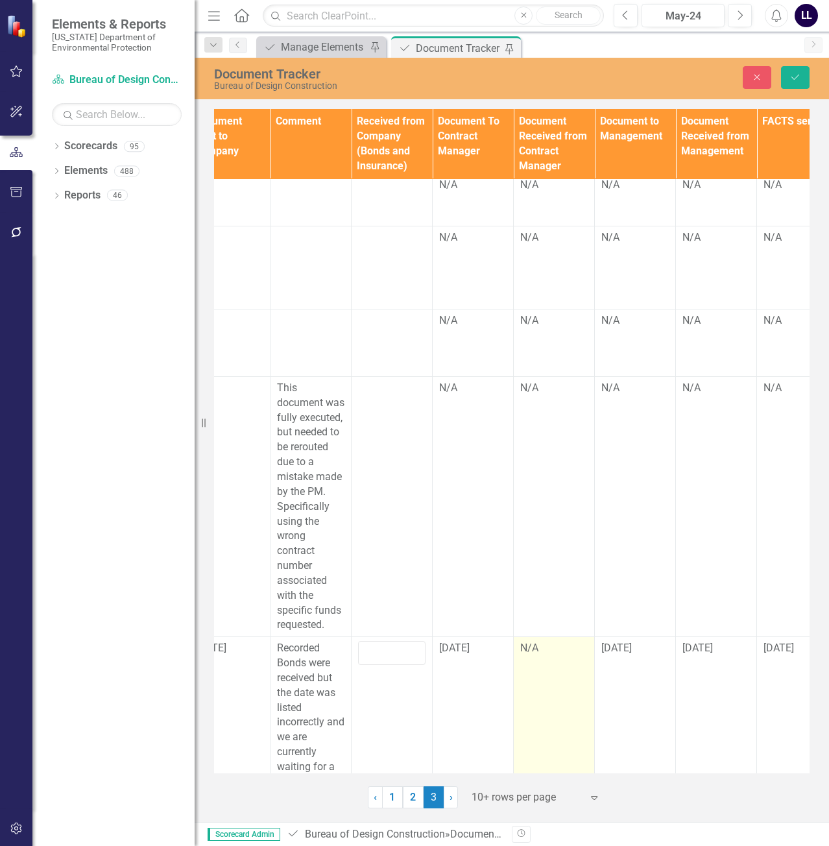
click at [546, 641] on div "N/A" at bounding box center [553, 648] width 67 height 15
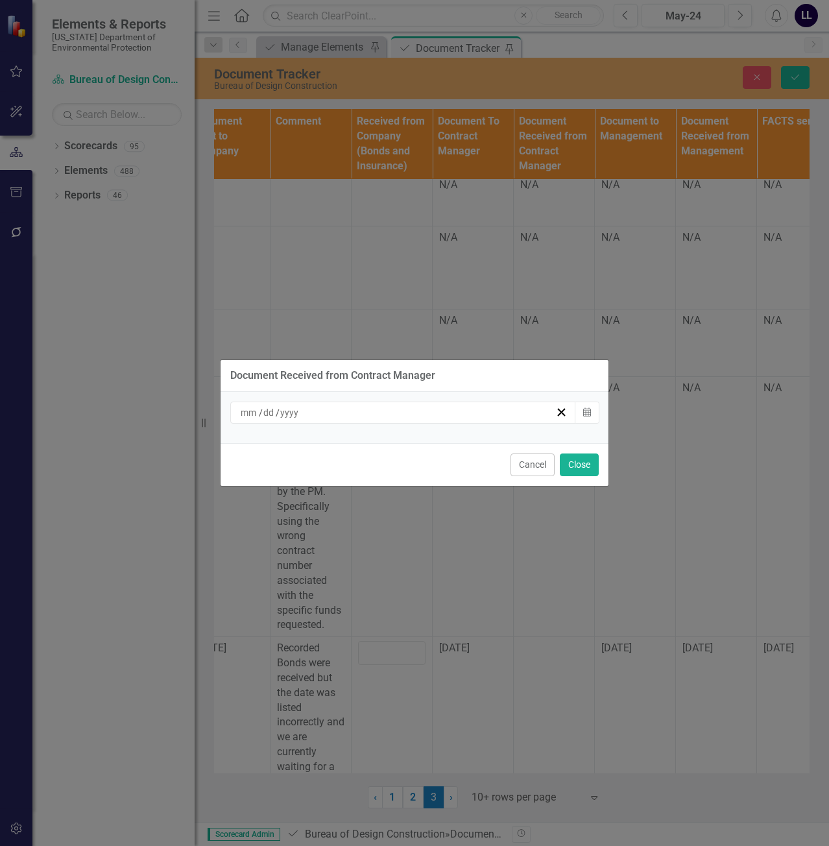
click at [337, 405] on div "/ /" at bounding box center [403, 413] width 346 height 22
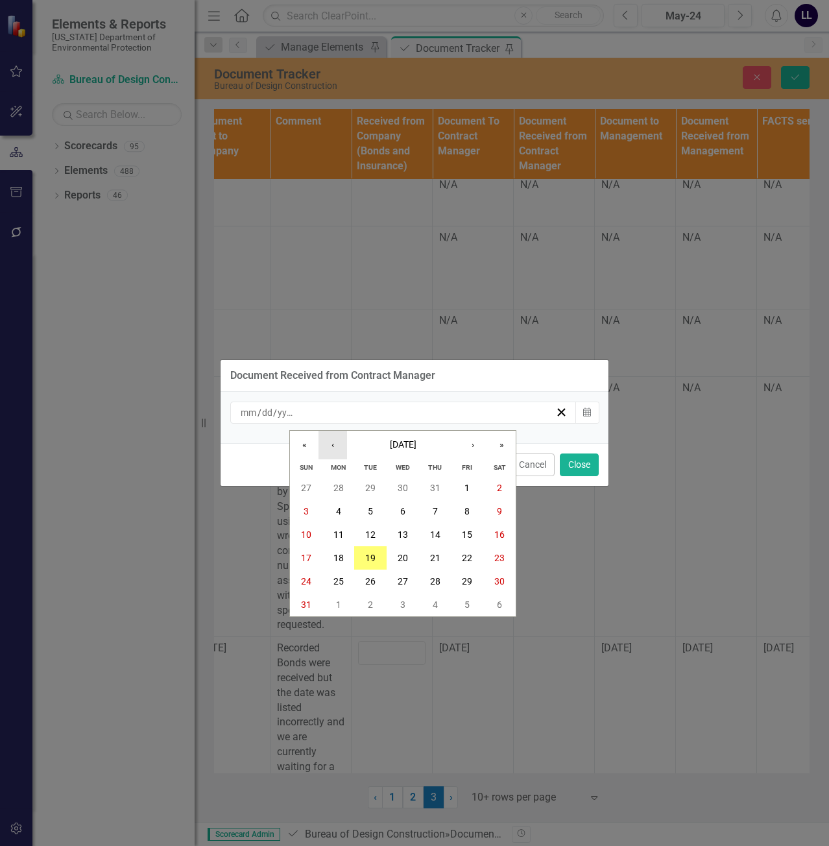
click at [334, 444] on button "‹" at bounding box center [333, 445] width 29 height 29
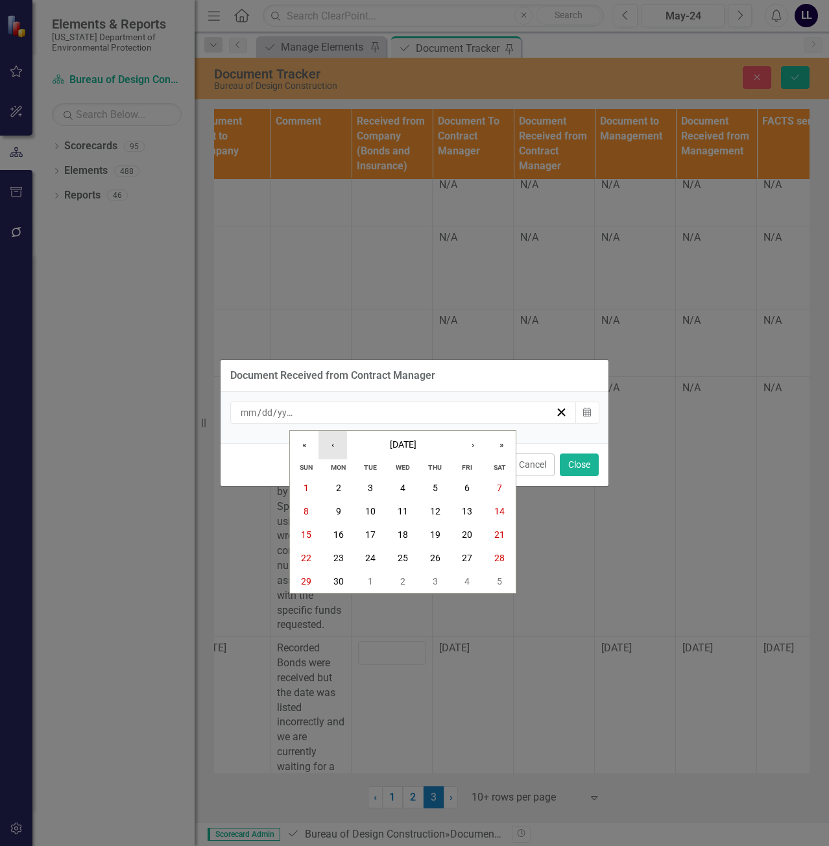
click at [334, 444] on button "‹" at bounding box center [333, 445] width 29 height 29
click at [445, 558] on button "22" at bounding box center [435, 557] width 32 height 23
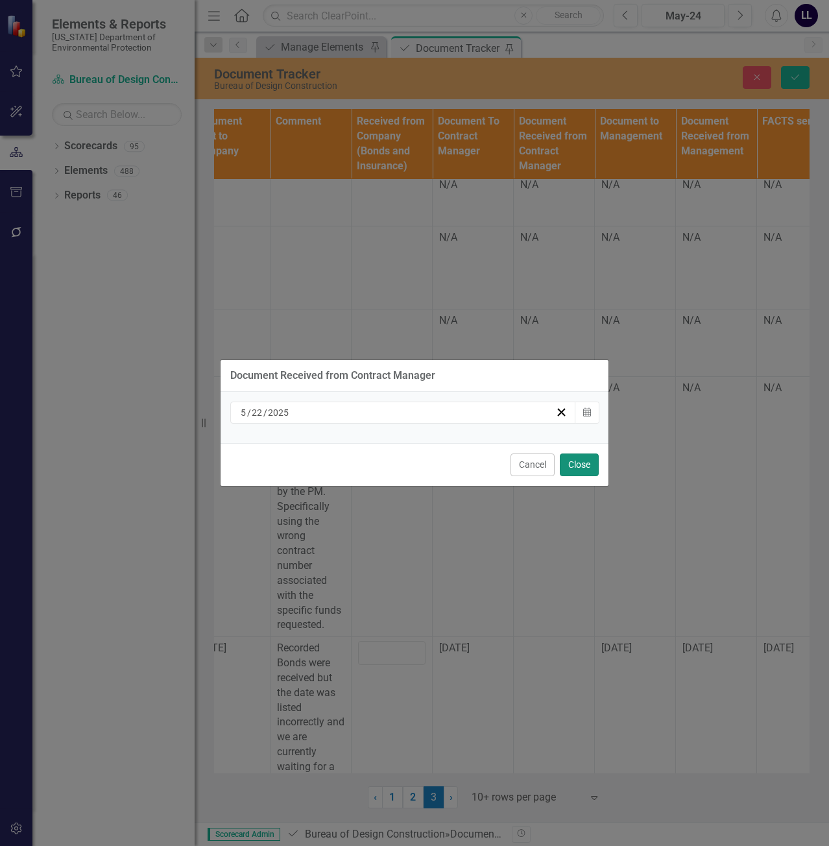
click at [576, 463] on button "Close" at bounding box center [579, 464] width 39 height 23
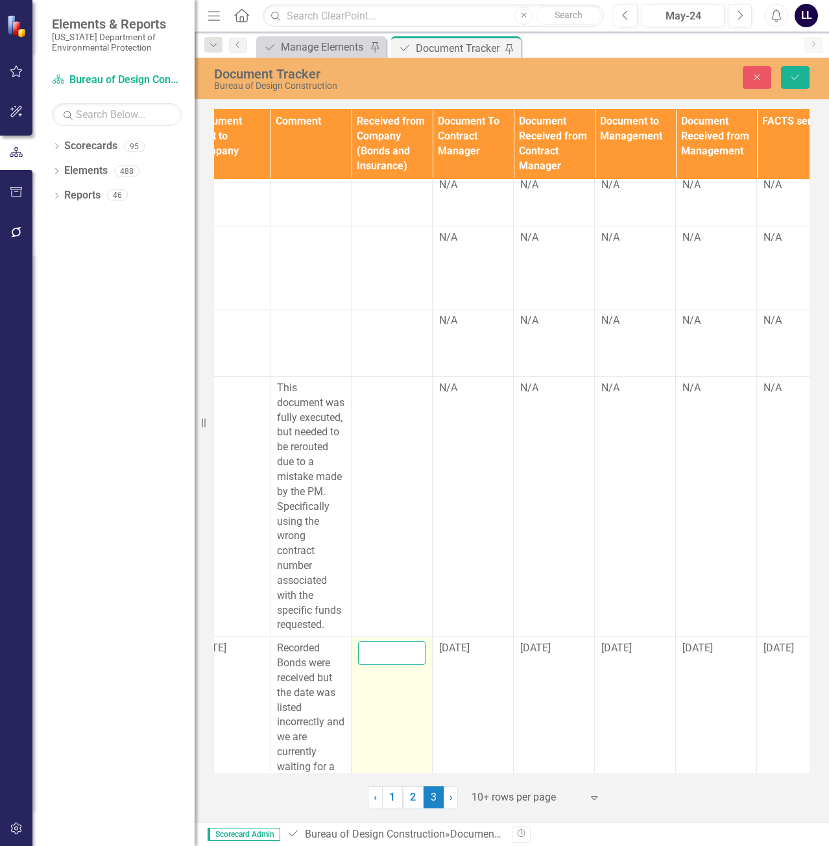
click at [385, 641] on input "text" at bounding box center [391, 653] width 67 height 24
click at [398, 641] on input "text" at bounding box center [391, 653] width 67 height 24
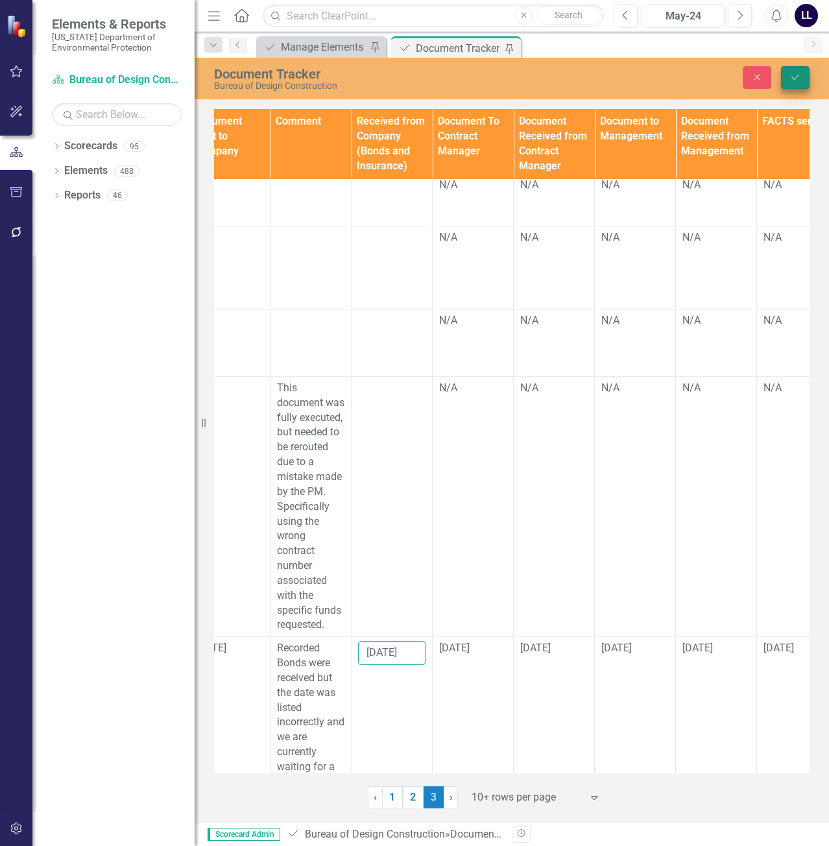
type input "[DATE]"
click at [795, 77] on icon "Save" at bounding box center [795, 77] width 12 height 9
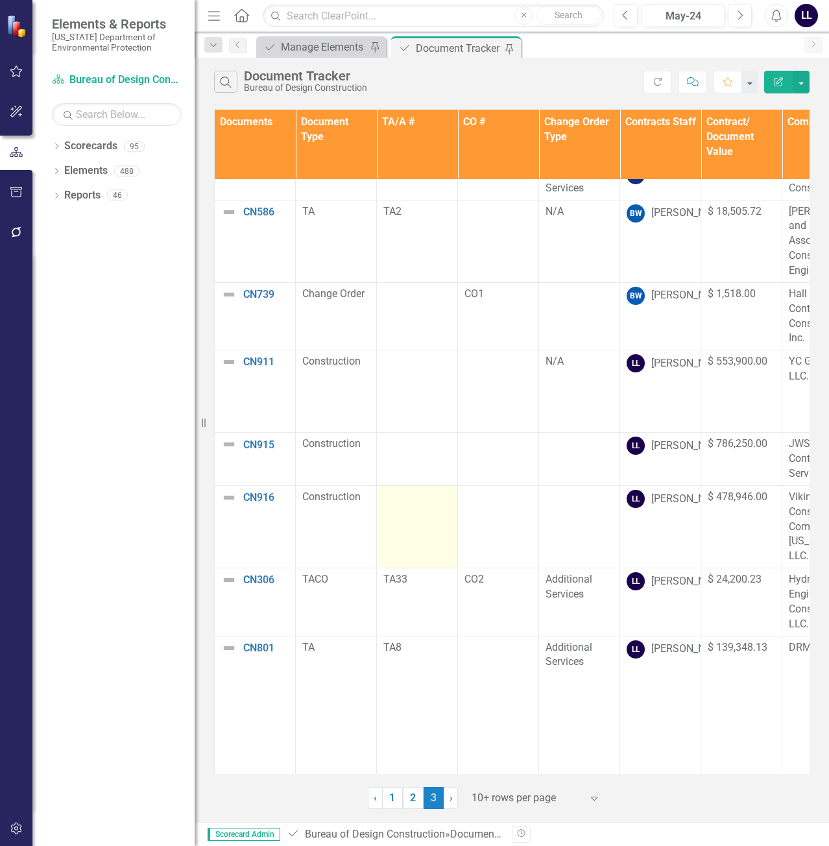
scroll to position [330, 0]
